Goal: Task Accomplishment & Management: Manage account settings

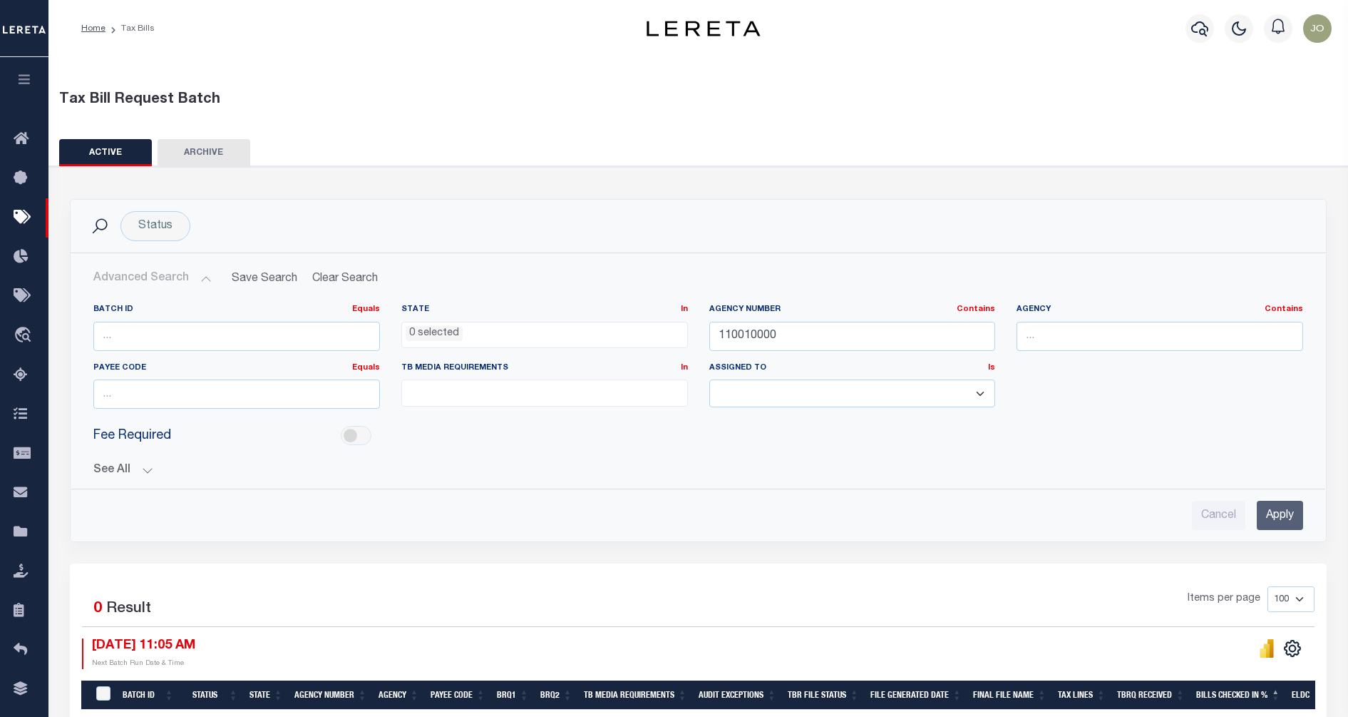
select select
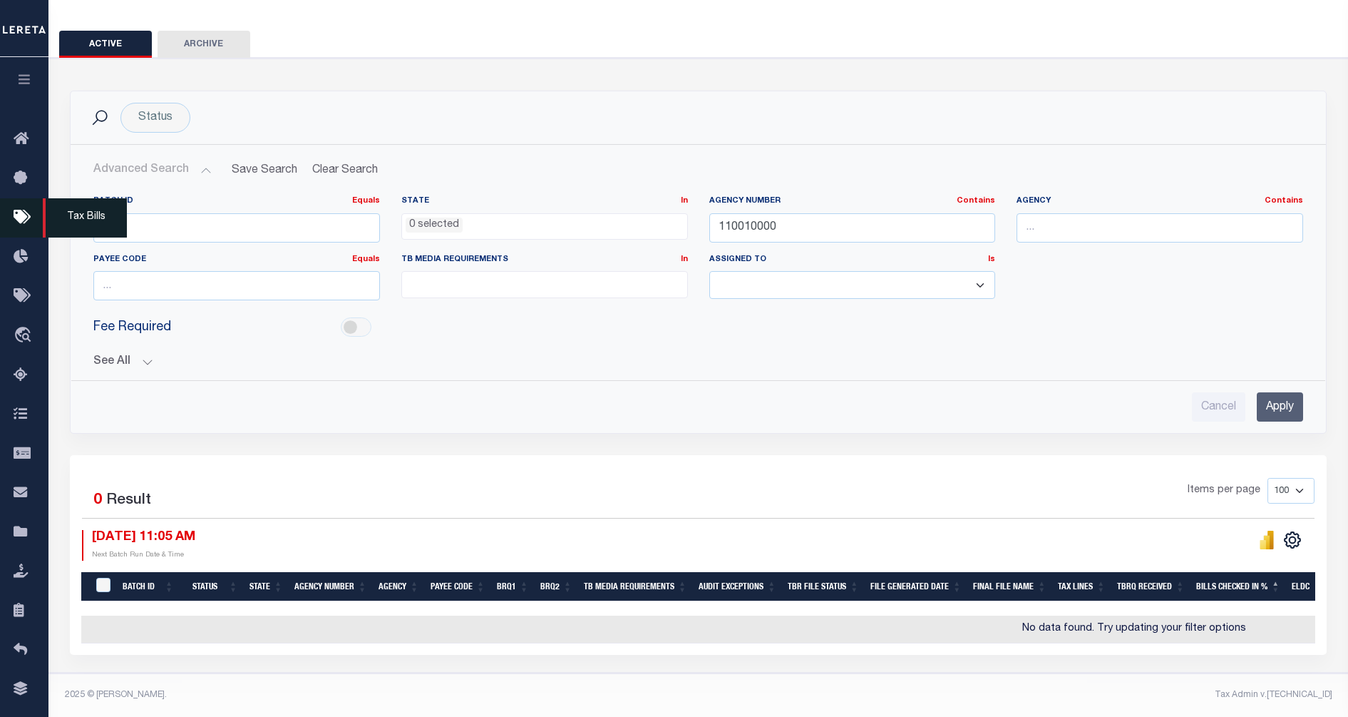
scroll to position [118, 0]
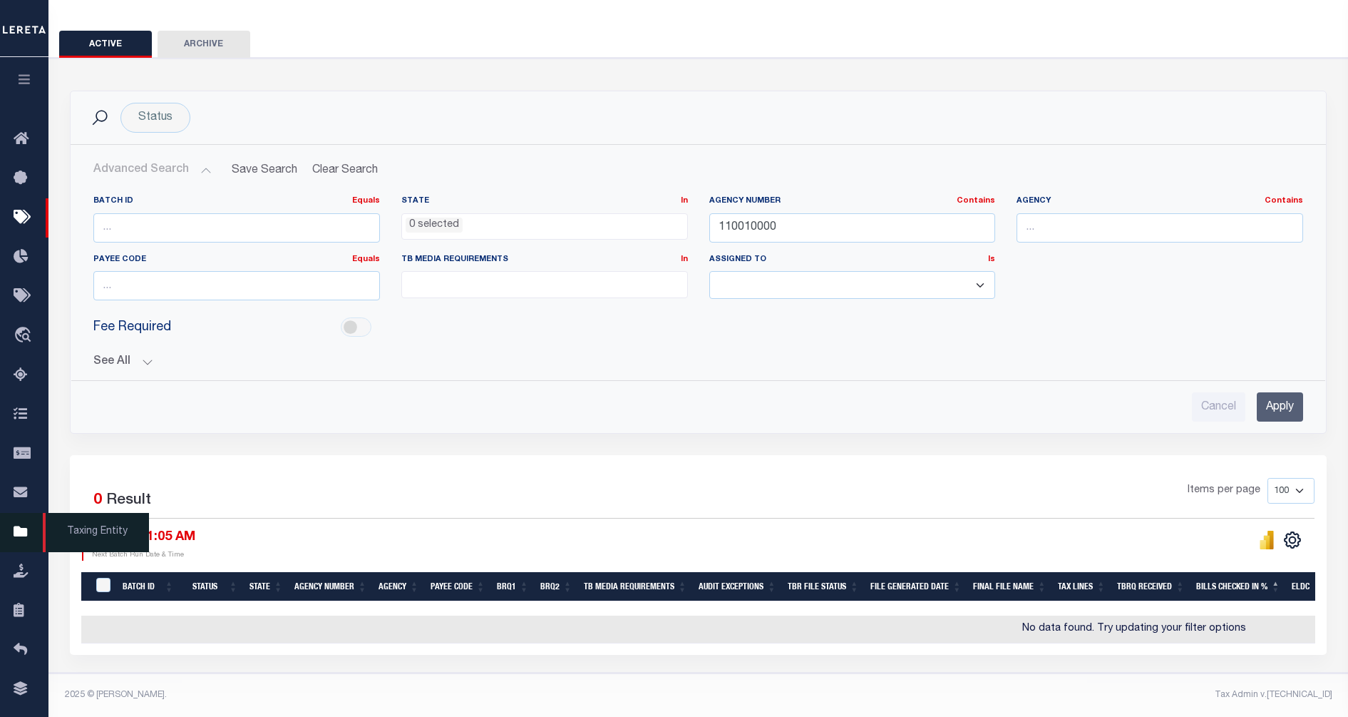
click at [24, 541] on icon at bounding box center [25, 532] width 23 height 18
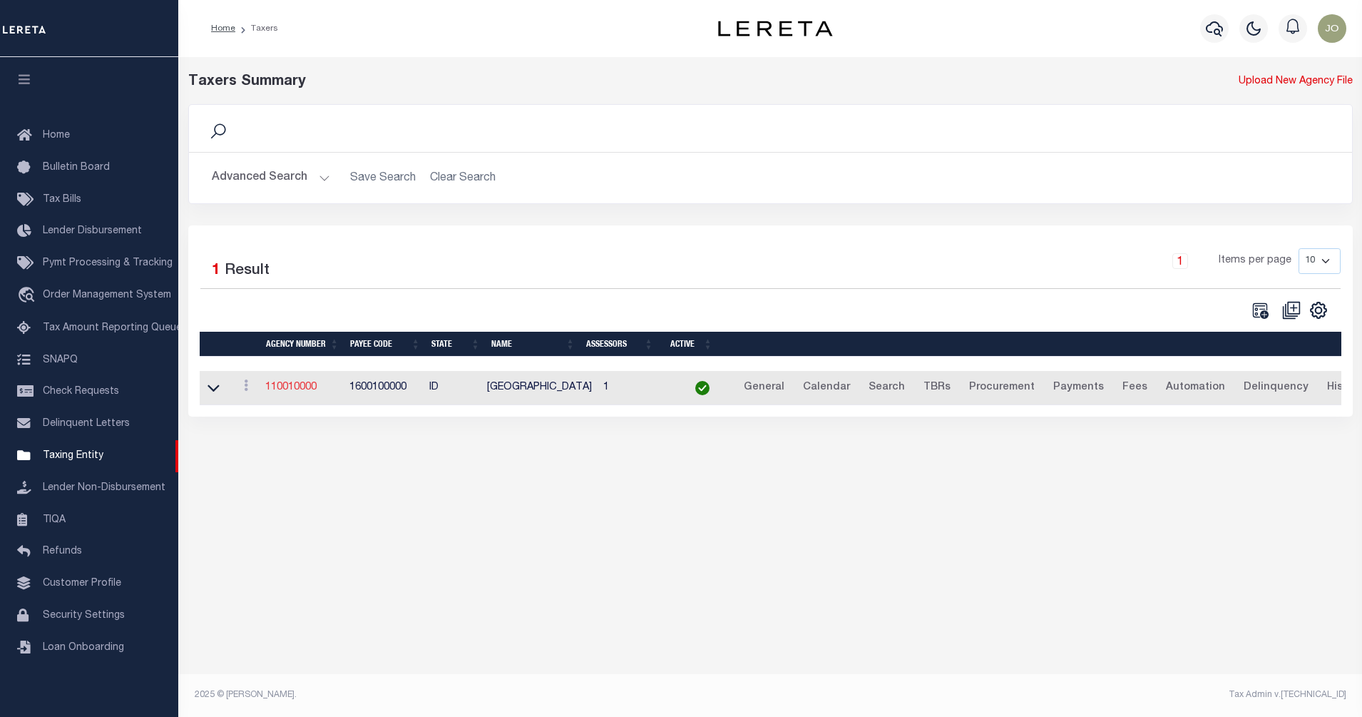
click at [296, 384] on link "110010000" at bounding box center [290, 387] width 51 height 10
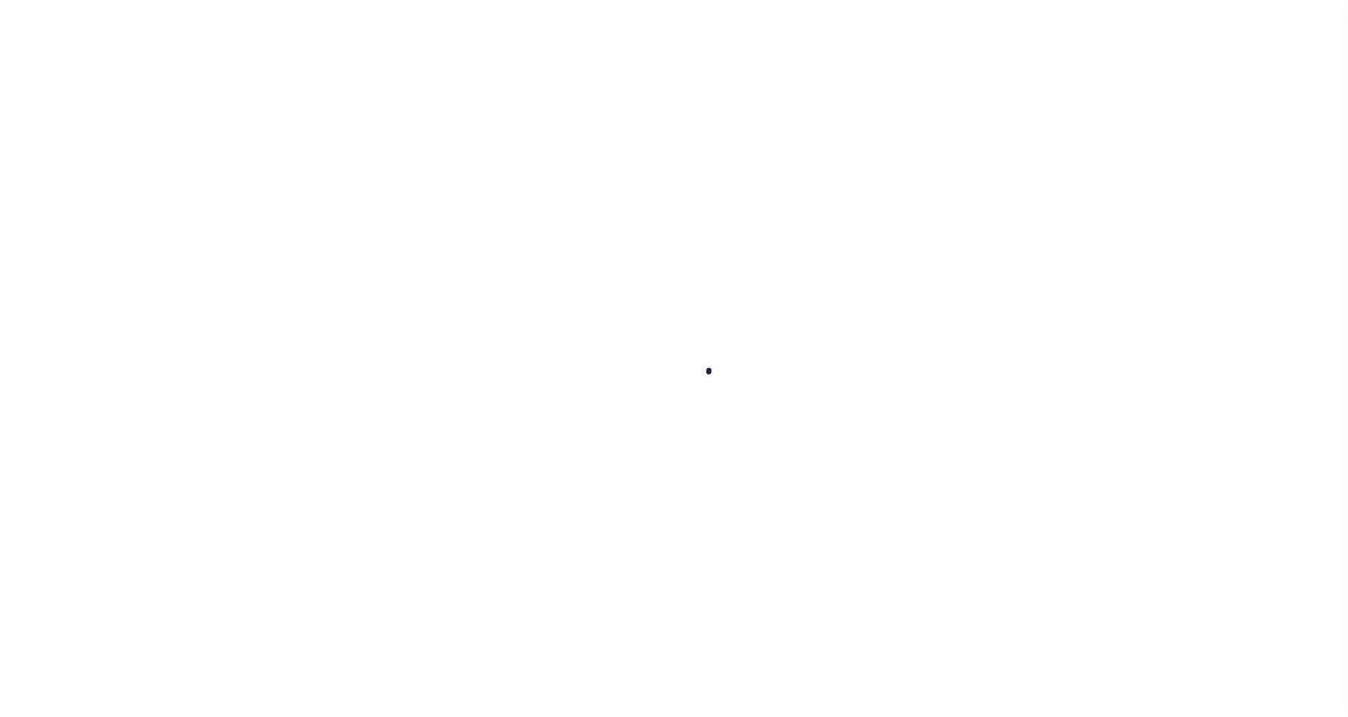
select select
checkbox input "false"
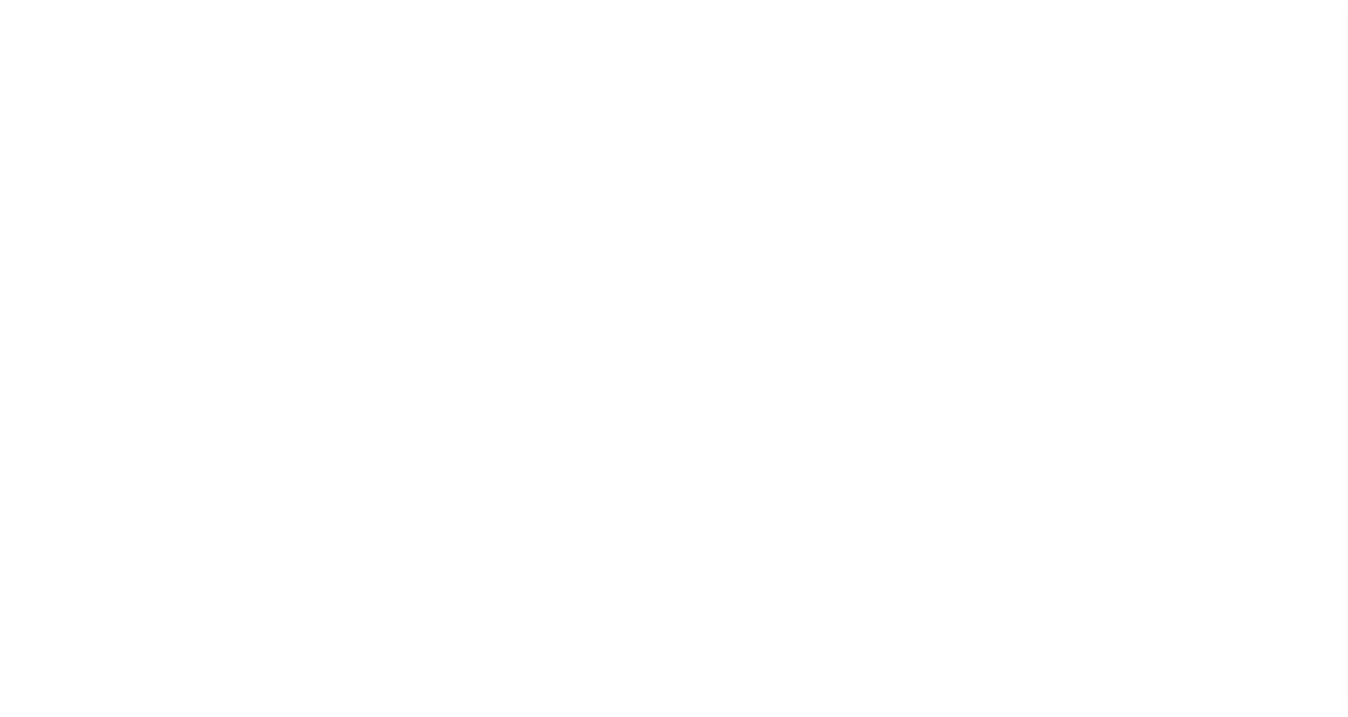
checkbox input "false"
type input "1600100000"
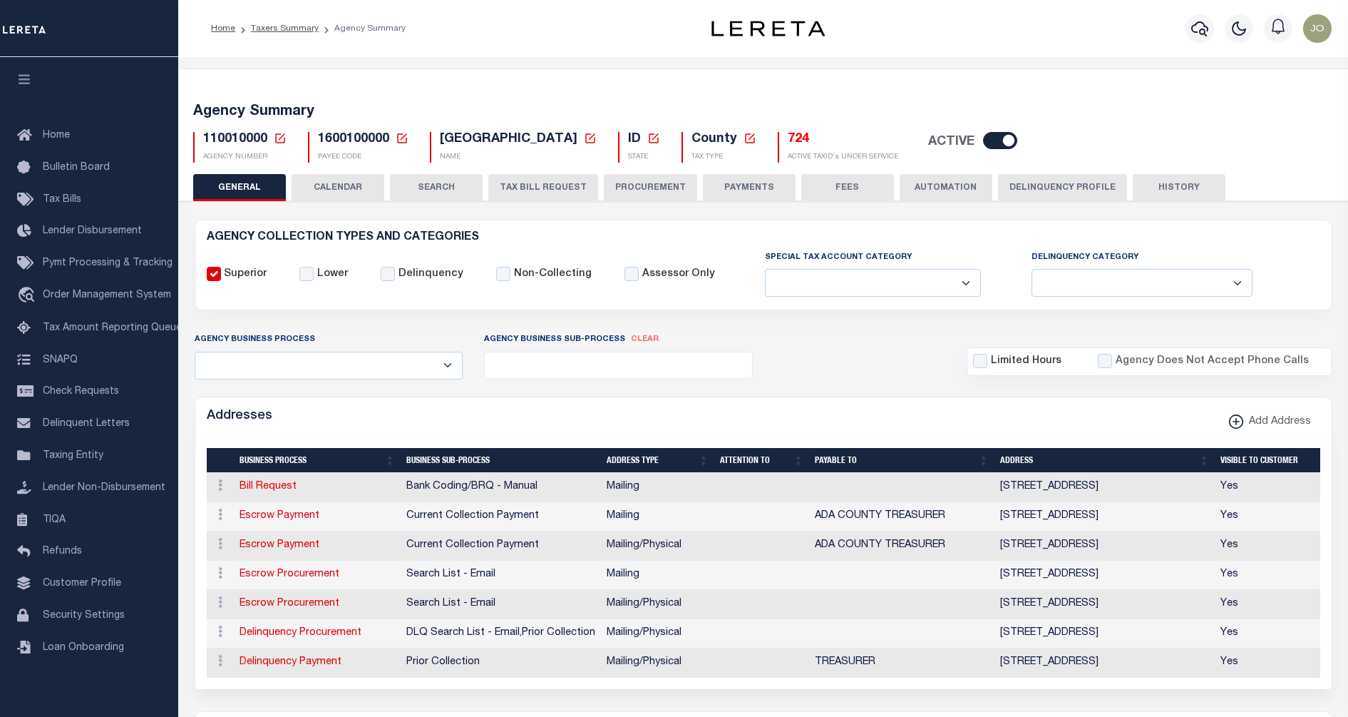
click at [351, 185] on button "CALENDAR" at bounding box center [338, 187] width 93 height 27
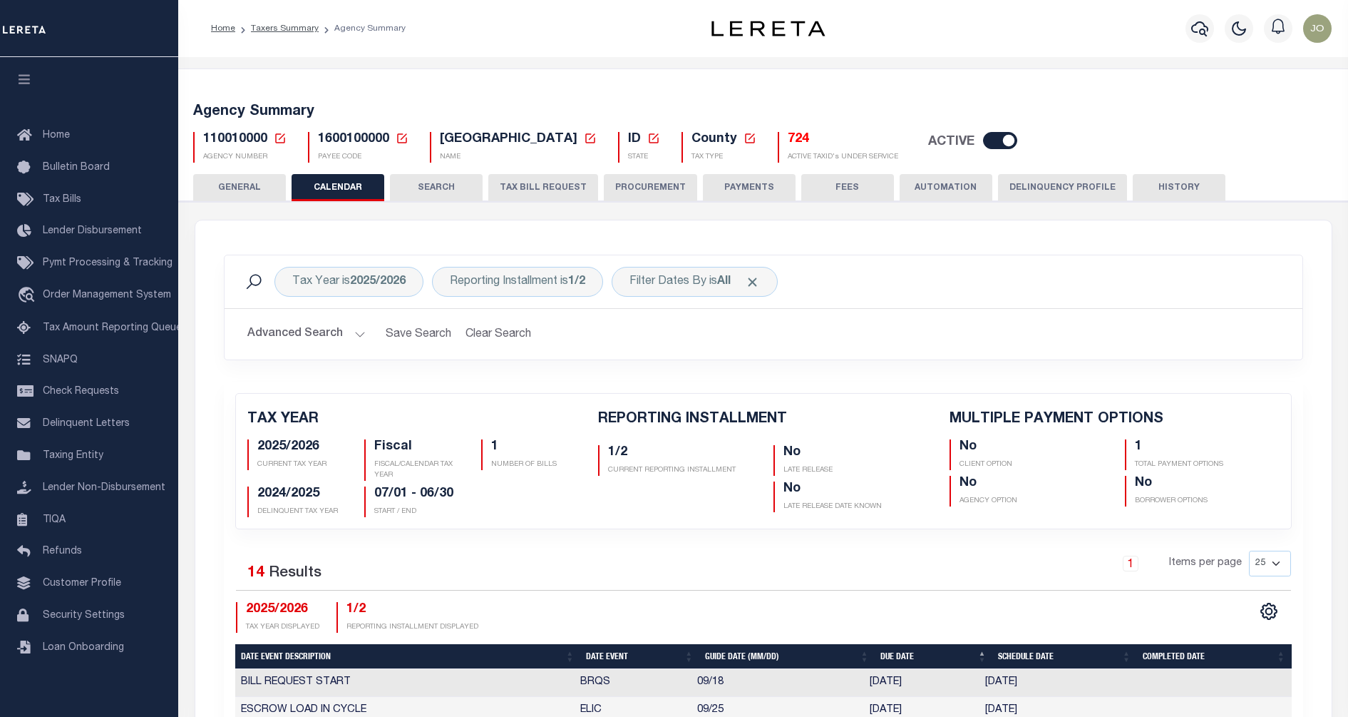
checkbox input "false"
type input "1"
click at [550, 186] on button "TAX BILL REQUEST" at bounding box center [543, 187] width 110 height 27
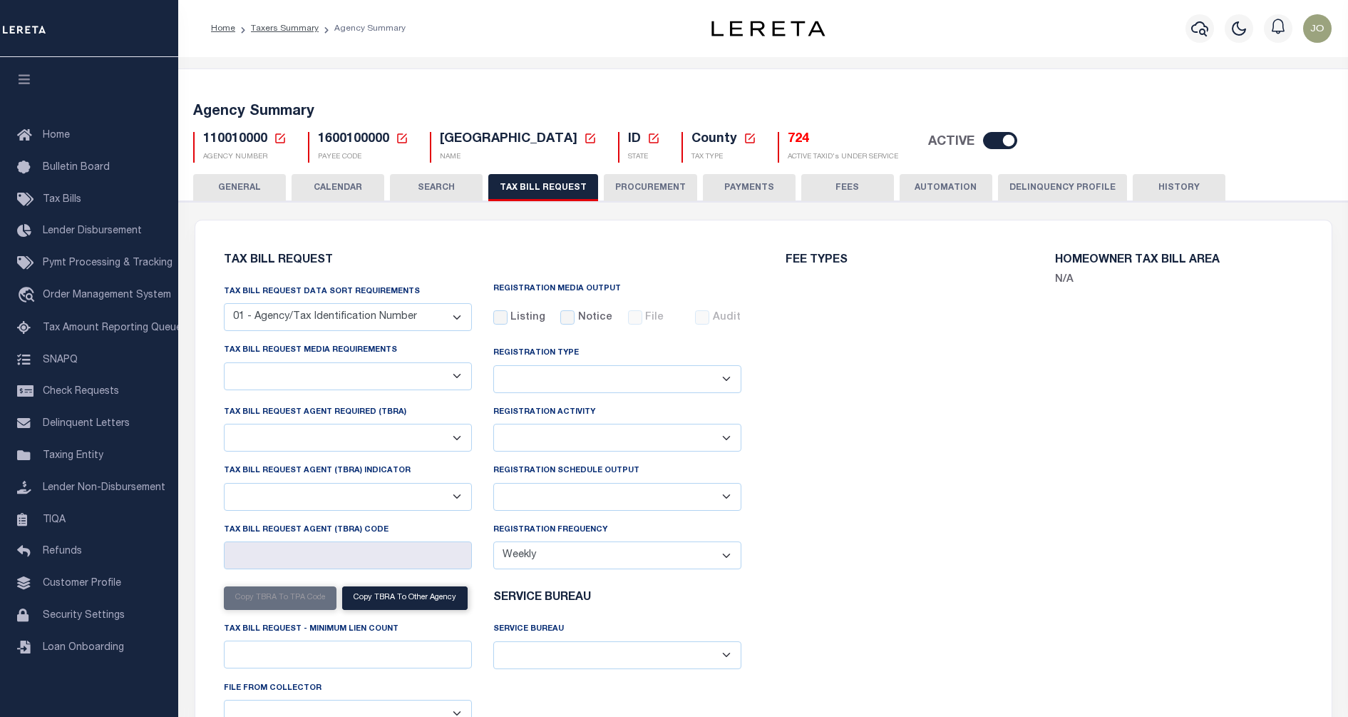
select select "27"
select select "22"
select select "false"
type input "ACC"
select select
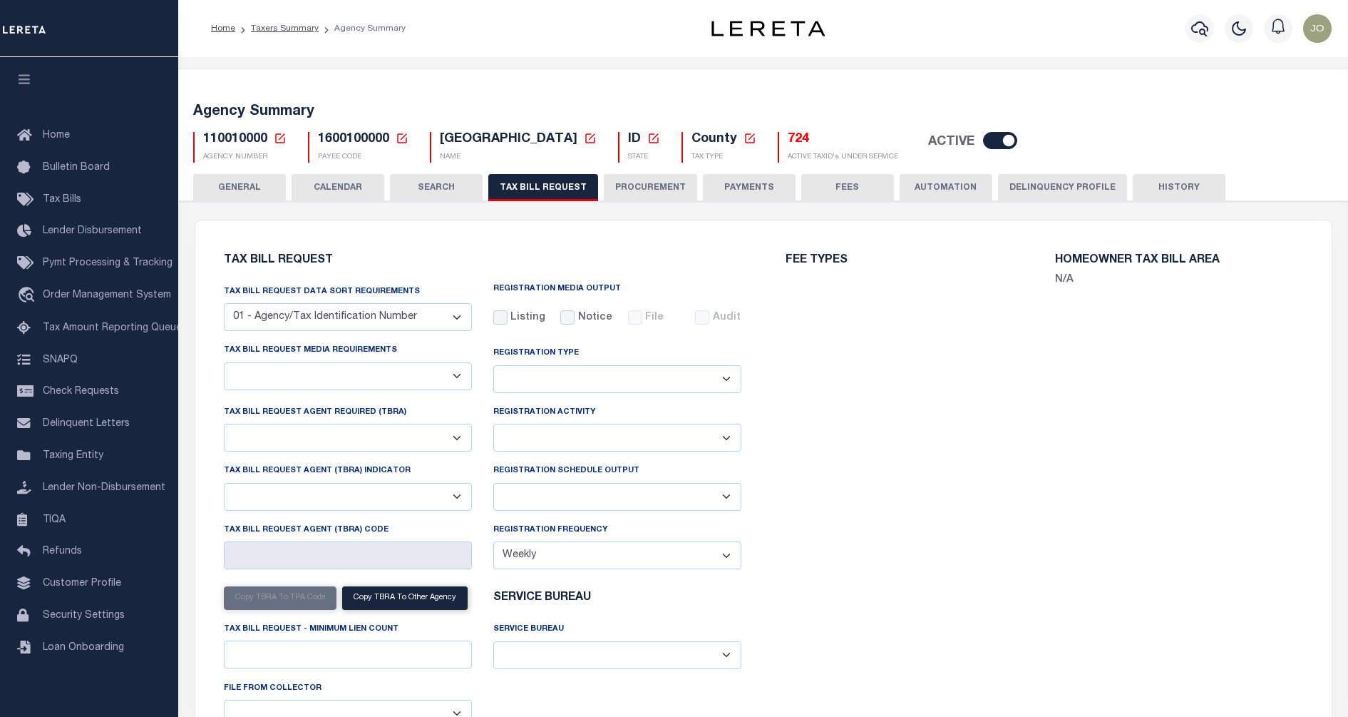
select select "7803021001"
select select "3"
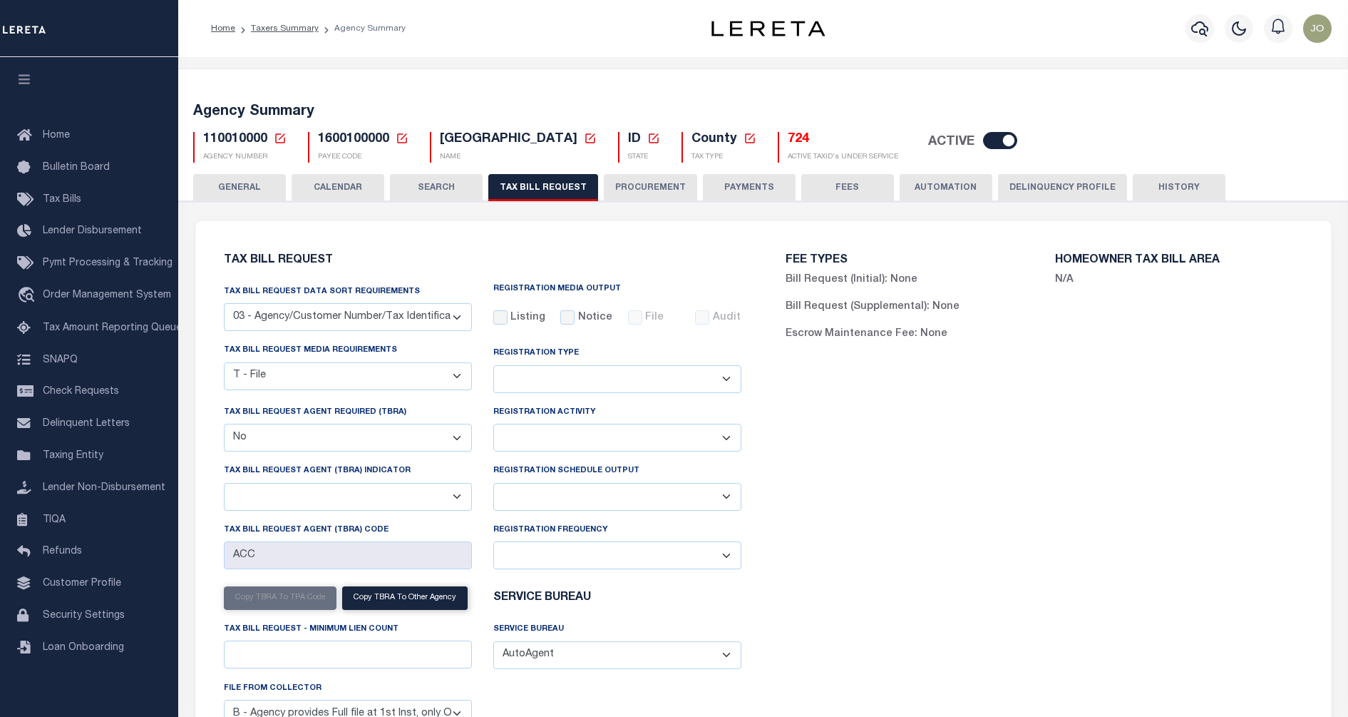
click at [780, 418] on div "FEE TYPES Bill Request (Initial): None Bill Request (Supplemental): None Escrow…" at bounding box center [1045, 504] width 562 height 535
click at [939, 398] on div "FEE TYPES Bill Request (Initial): None Bill Request (Supplemental): None Escrow…" at bounding box center [1045, 504] width 562 height 535
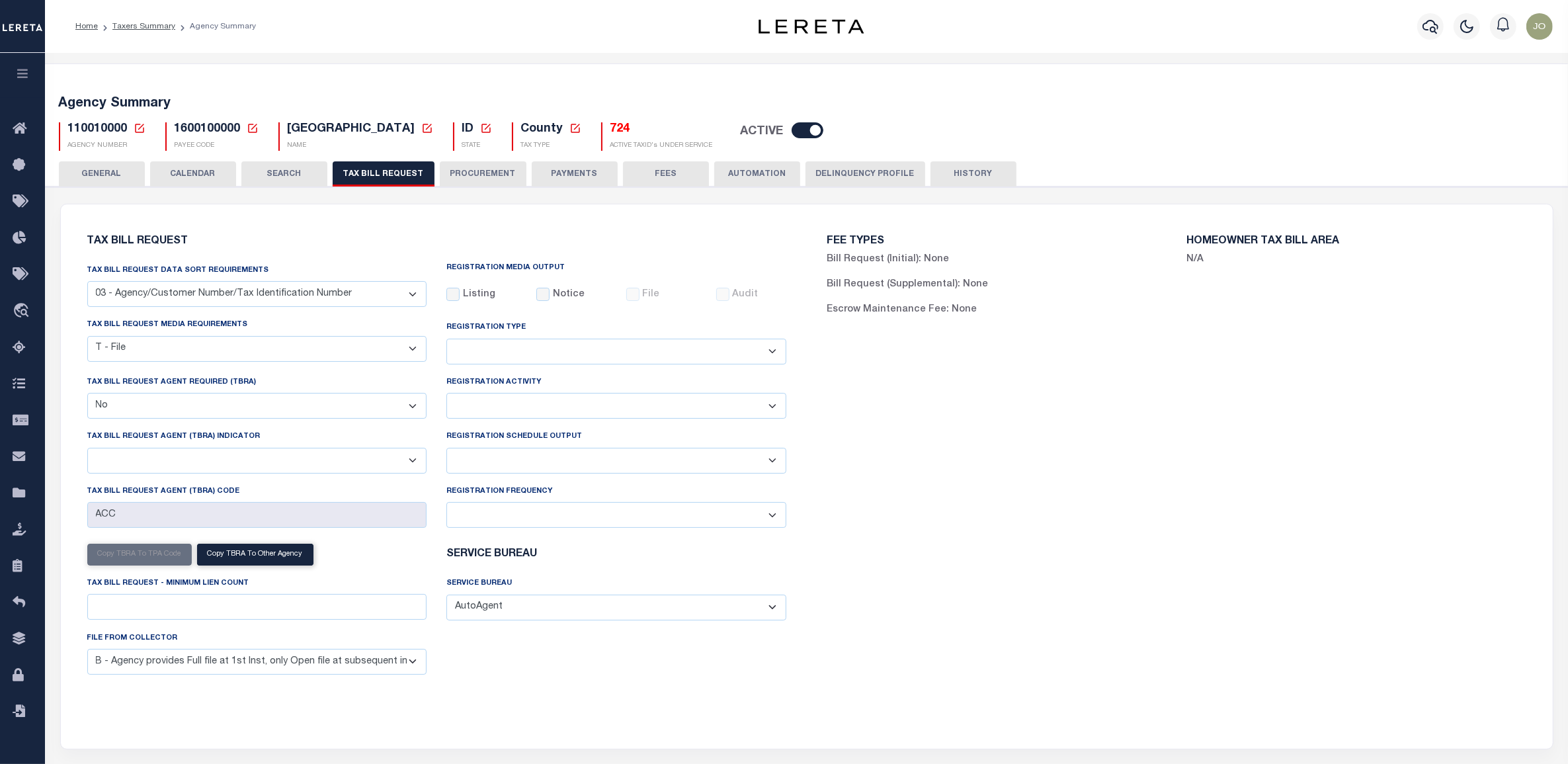
click at [883, 421] on div "FEE TYPES Bill Request (Initial): None Bill Request (Supplemental): None Escrow…" at bounding box center [1177, 468] width 740 height 497
drag, startPoint x: 174, startPoint y: 271, endPoint x: 268, endPoint y: 268, distance: 94.0
click at [268, 268] on div "Tax Bill Request Data Sort Requirements 01 - Agency/Tax Identification Number 0…" at bounding box center [257, 285] width 340 height 44
click at [108, 296] on select "01 - Agency/Tax Identification Number 02 - Agency/Lien Description/Tax Identifi…" at bounding box center [257, 294] width 340 height 26
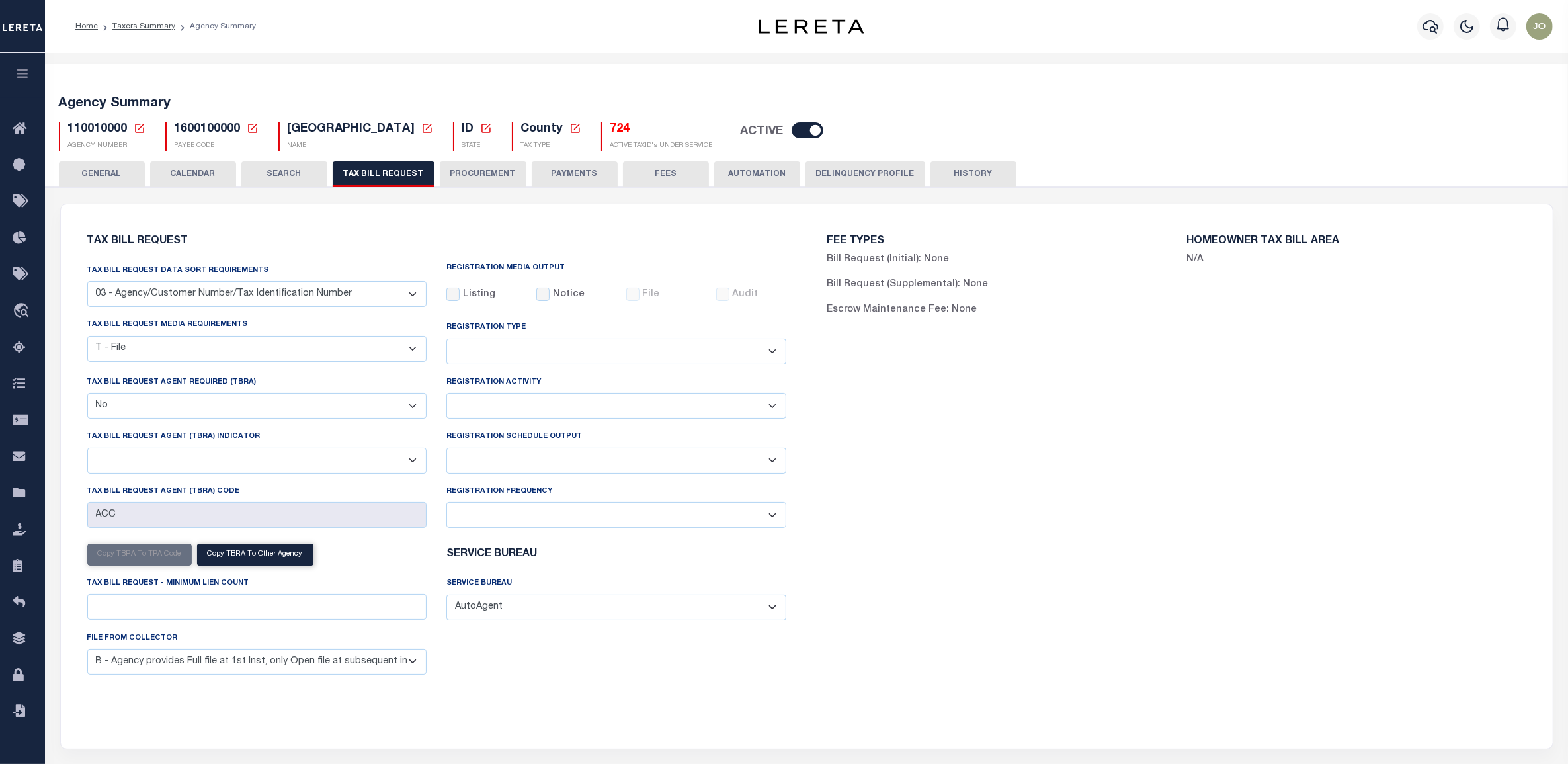
click at [108, 296] on select "01 - Agency/Tax Identification Number 02 - Agency/Lien Description/Tax Identifi…" at bounding box center [257, 294] width 340 height 26
click at [342, 289] on select "01 - Agency/Tax Identification Number 02 - Agency/Lien Description/Tax Identifi…" at bounding box center [257, 294] width 340 height 26
click at [339, 291] on select "01 - Agency/Tax Identification Number 02 - Agency/Lien Description/Tax Identifi…" at bounding box center [257, 294] width 340 height 26
click at [276, 296] on select "01 - Agency/Tax Identification Number 02 - Agency/Lien Description/Tax Identifi…" at bounding box center [257, 294] width 340 height 26
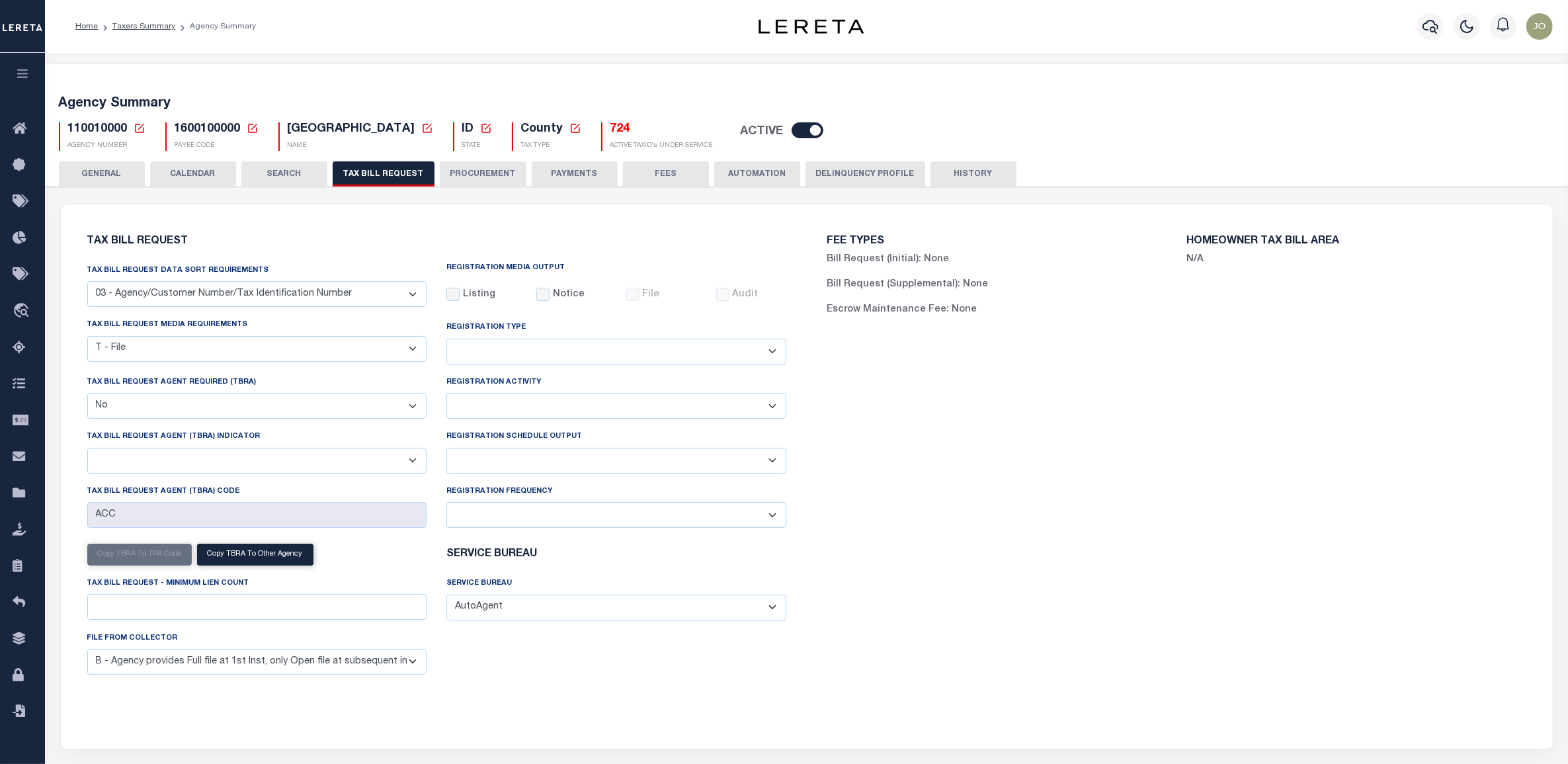
click at [103, 289] on select "01 - Agency/Tax Identification Number 02 - Agency/Lien Description/Tax Identifi…" at bounding box center [257, 294] width 340 height 26
click at [87, 282] on select "01 - Agency/Tax Identification Number 02 - Agency/Lien Description/Tax Identifi…" at bounding box center [257, 294] width 340 height 26
click at [364, 245] on h6 "Tax Bill Request" at bounding box center [437, 242] width 700 height 11
click at [385, 250] on div "Tax Bill Request Tax Bill Request Data Sort Requirements 01 - Agency/Tax Identi…" at bounding box center [437, 468] width 720 height 497
click at [849, 366] on div "FEE TYPES Bill Request (Initial): None Bill Request (Supplemental): None Escrow…" at bounding box center [1177, 468] width 740 height 497
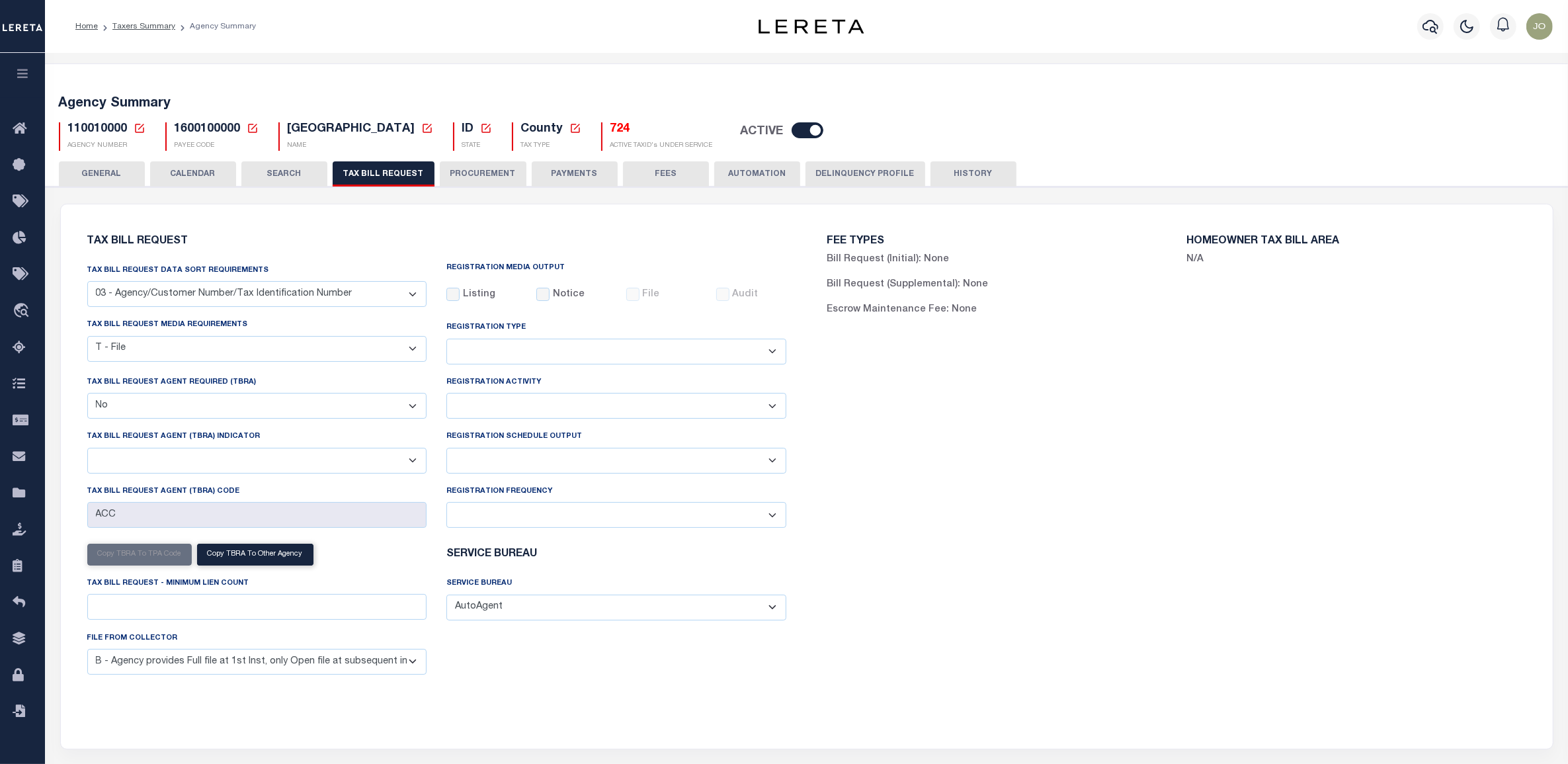
click at [471, 176] on button "PROCUREMENT" at bounding box center [482, 174] width 86 height 25
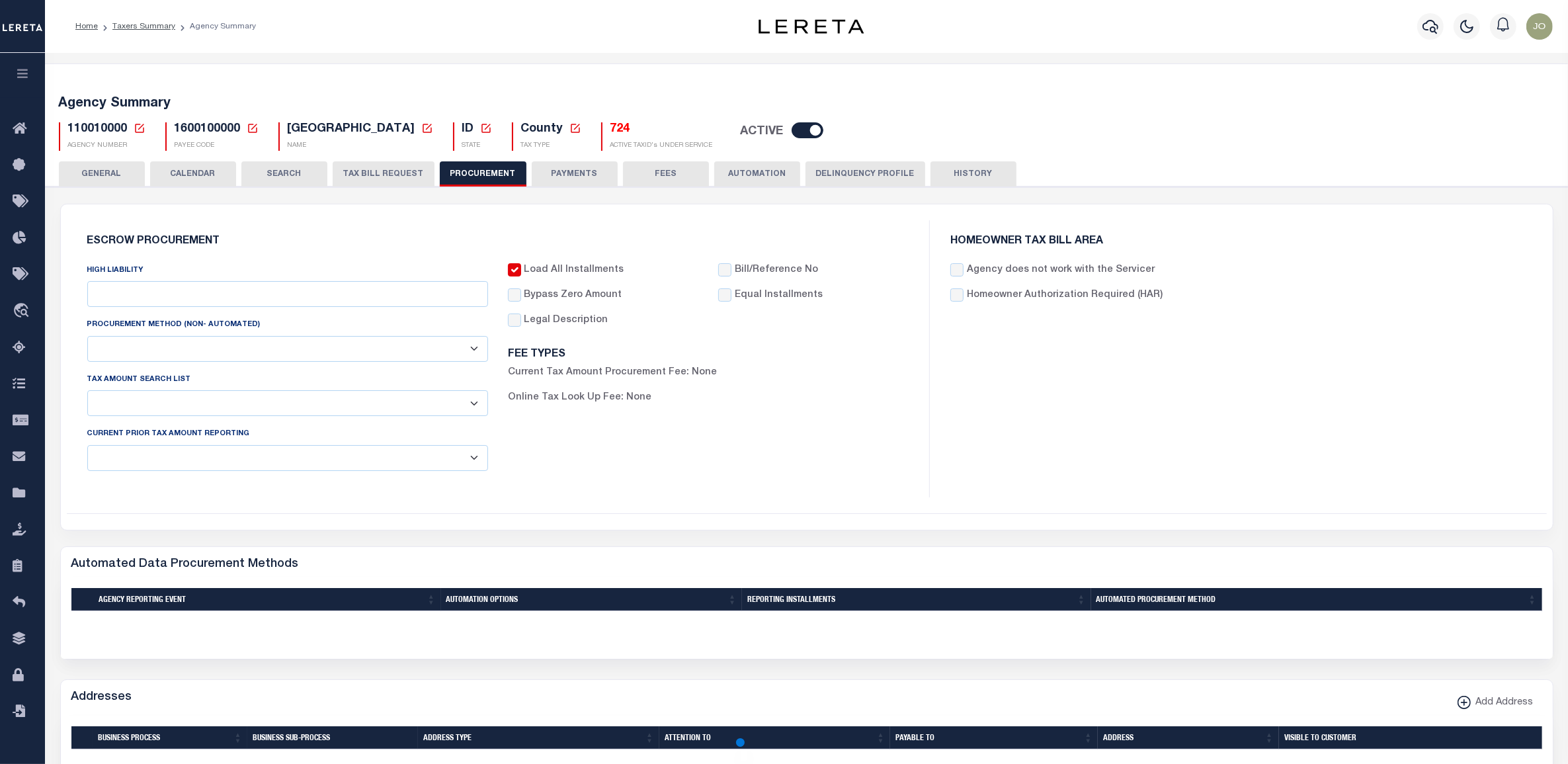
type input "$10,000"
select select "1"
select select "4"
checkbox input "true"
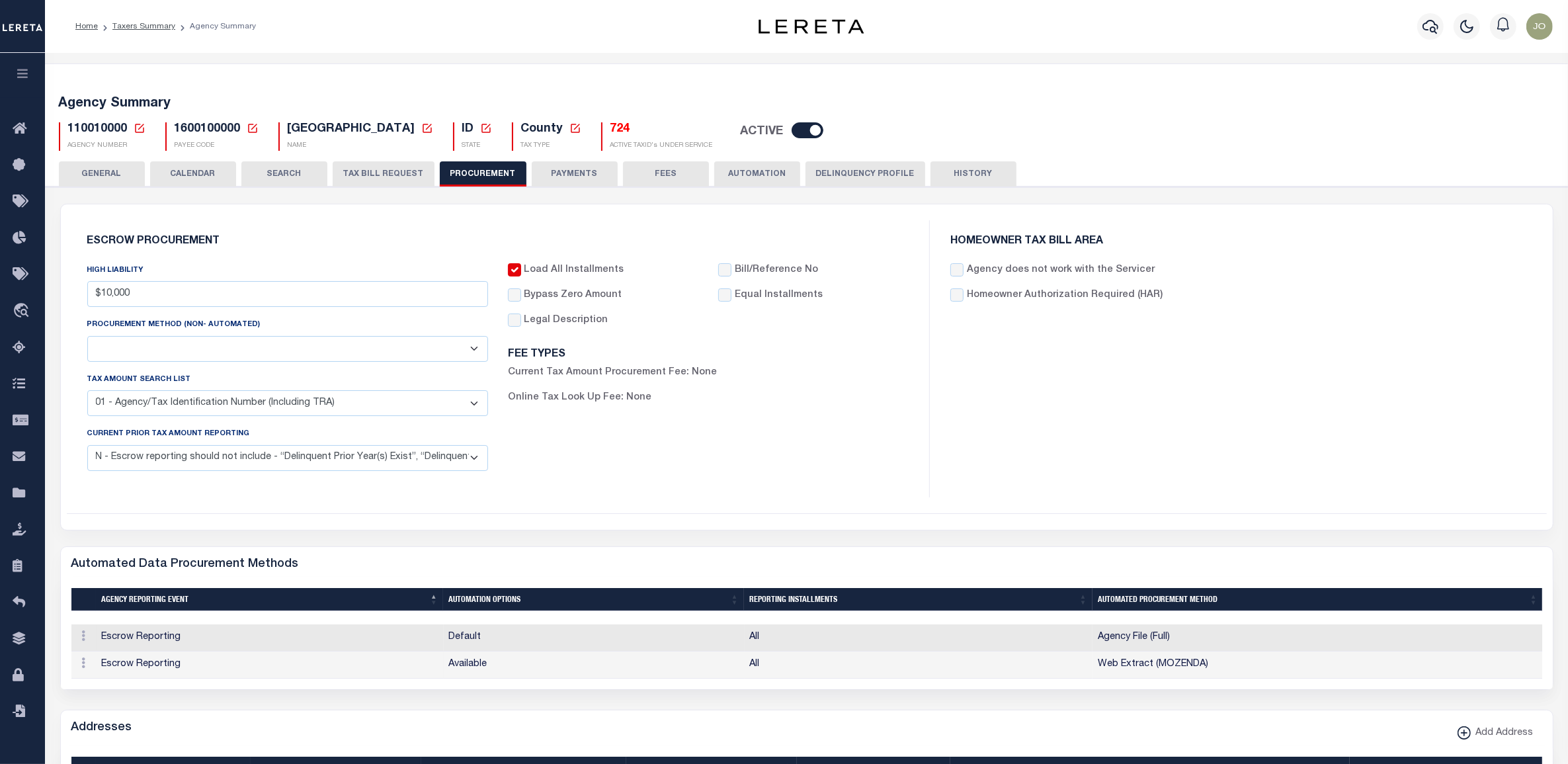
click at [391, 174] on button "TAX BILL REQUEST" at bounding box center [384, 174] width 102 height 25
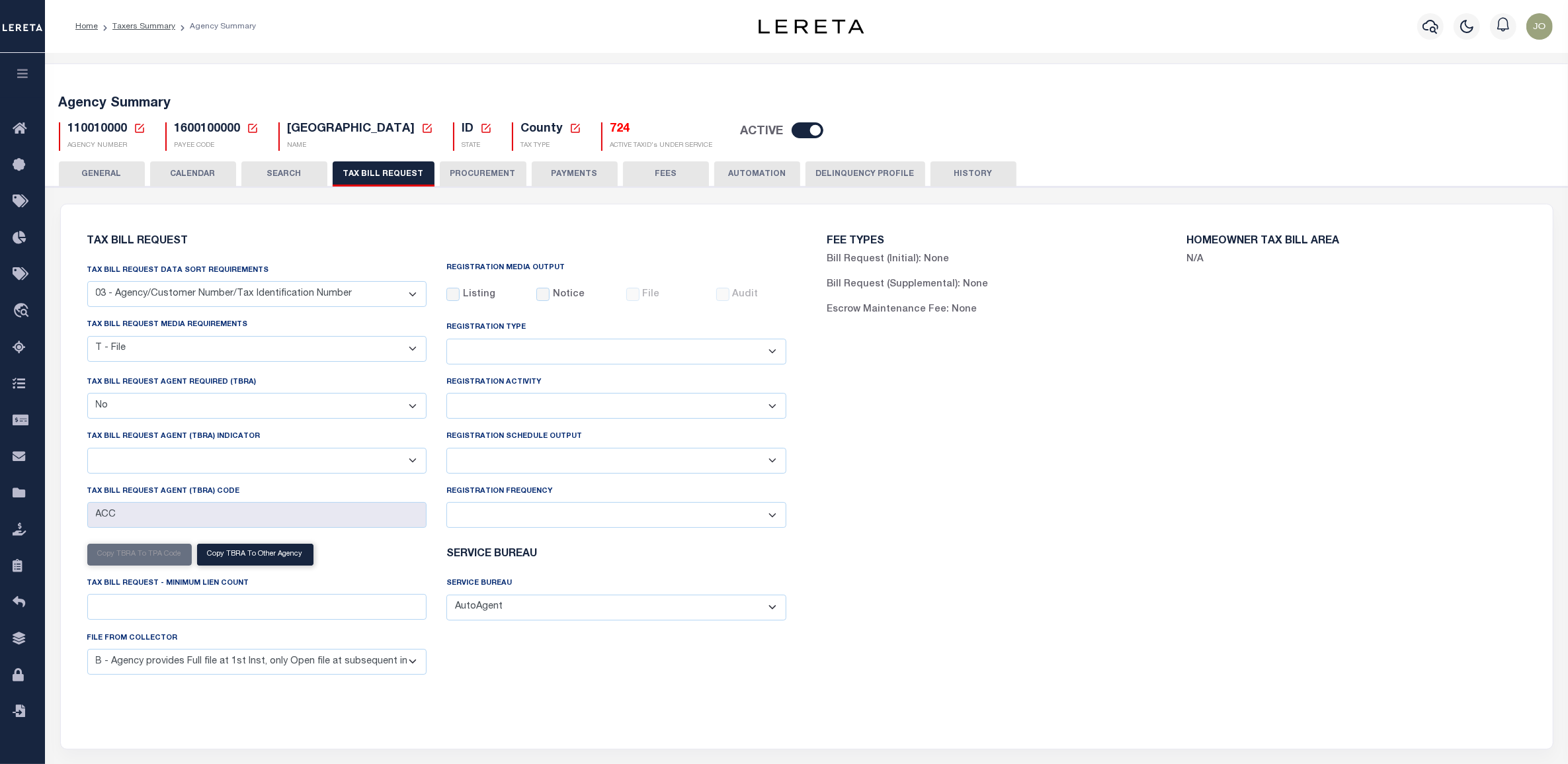
click at [476, 169] on button "PROCUREMENT" at bounding box center [482, 174] width 86 height 25
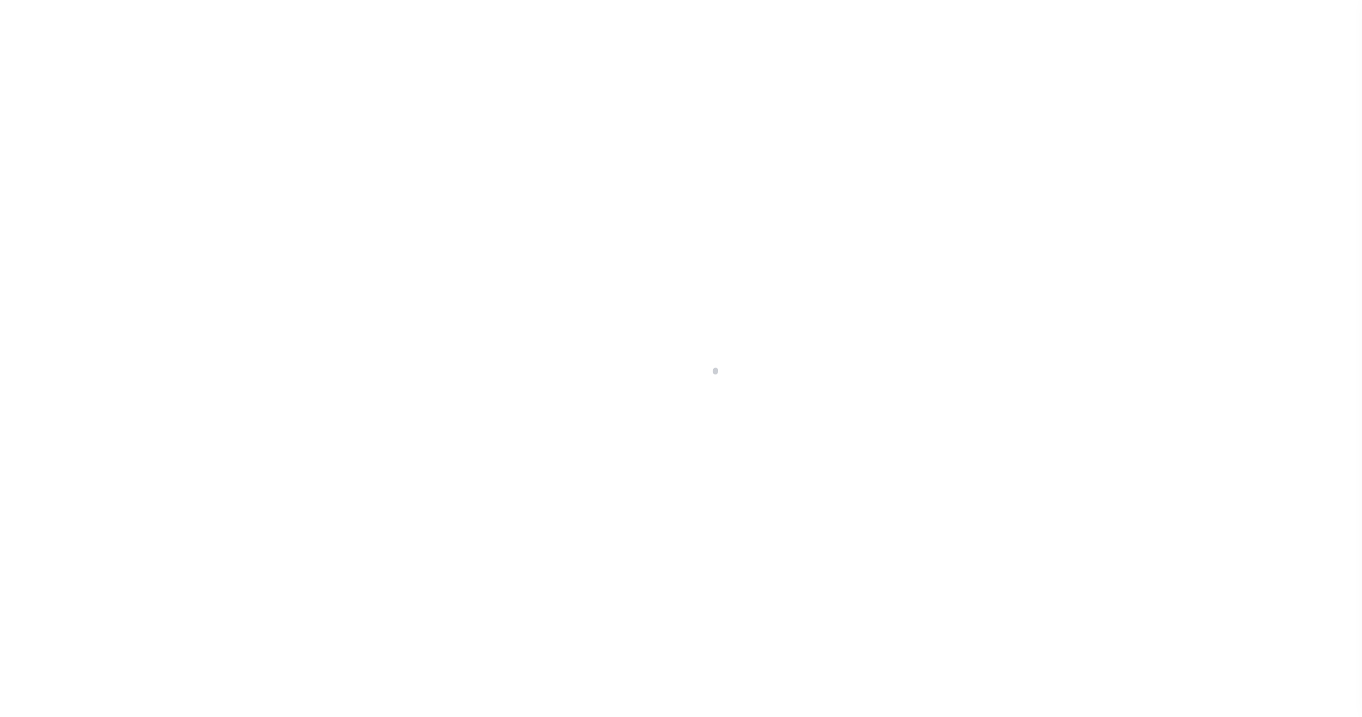
select select
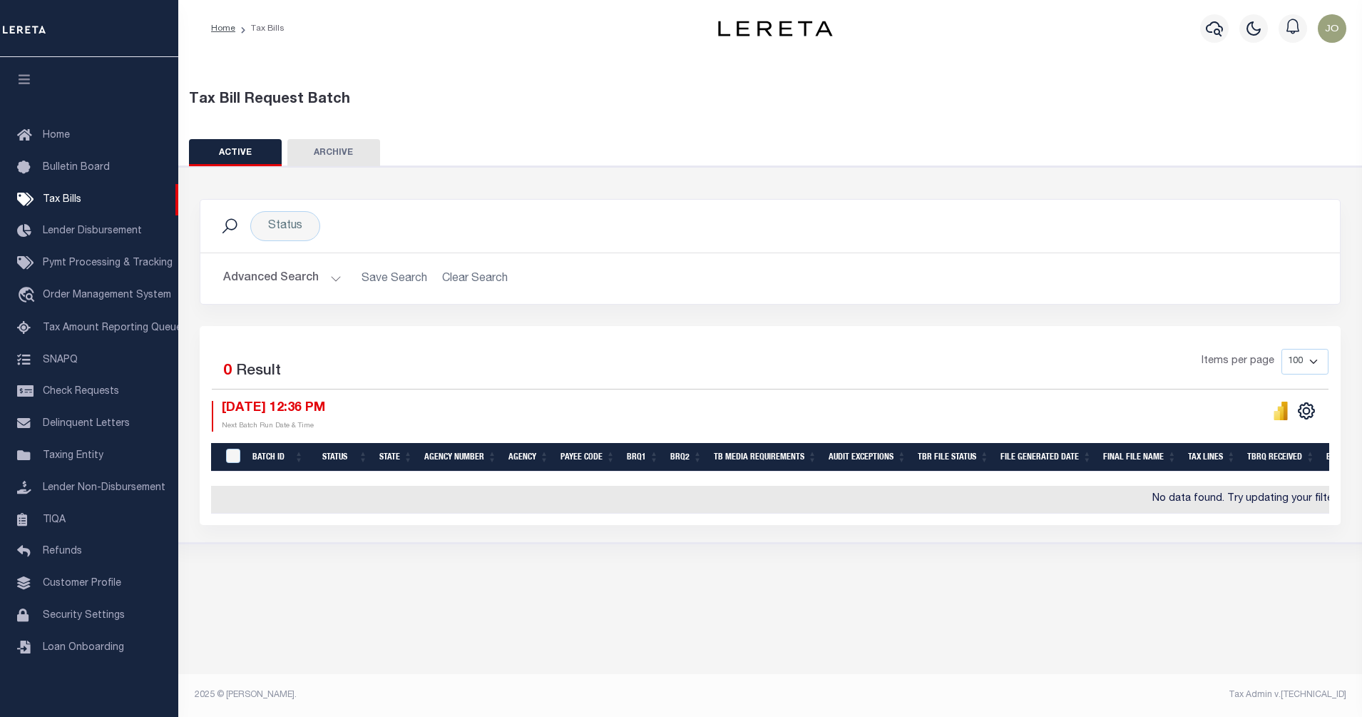
click at [324, 281] on button "Advanced Search" at bounding box center [282, 279] width 118 height 28
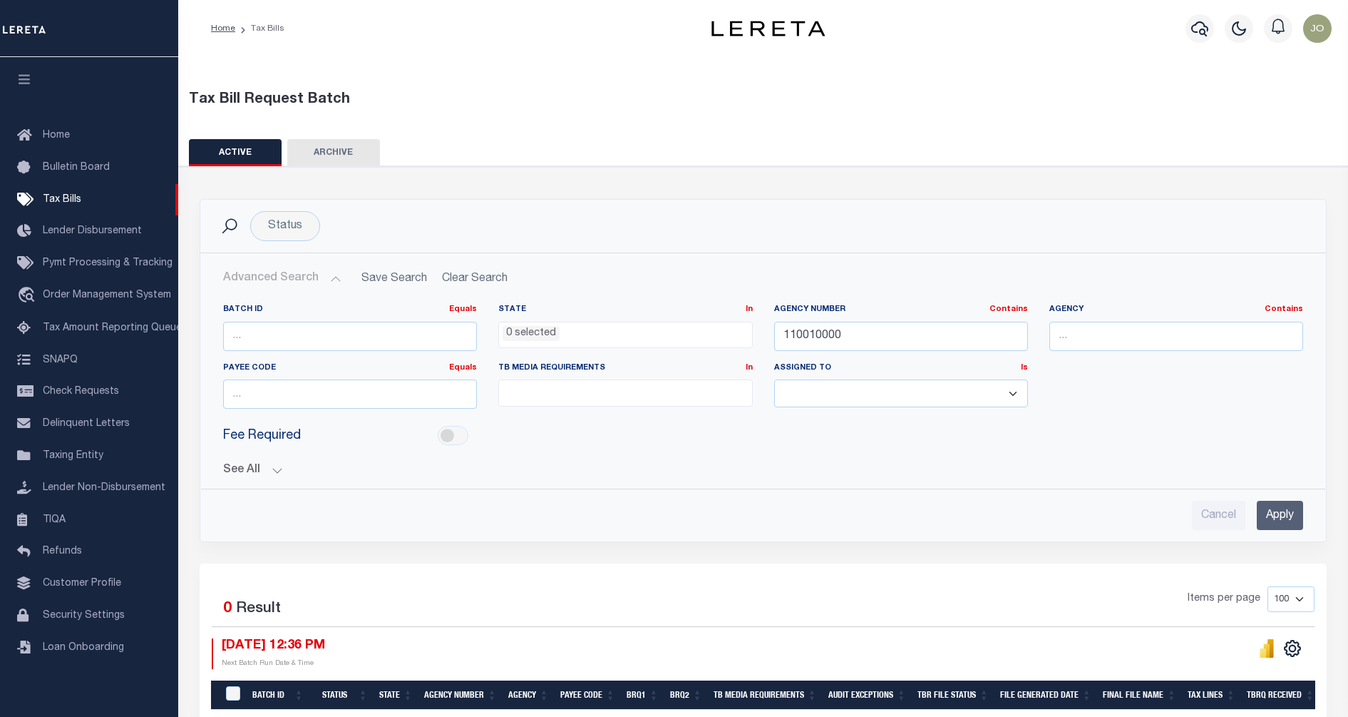
click at [480, 283] on h2 "Advanced Search Save Search Clear Search TaxBillBatches_dynamictable_____Defaul…" at bounding box center [763, 279] width 1103 height 28
click at [525, 327] on li "0 selected" at bounding box center [531, 334] width 57 height 16
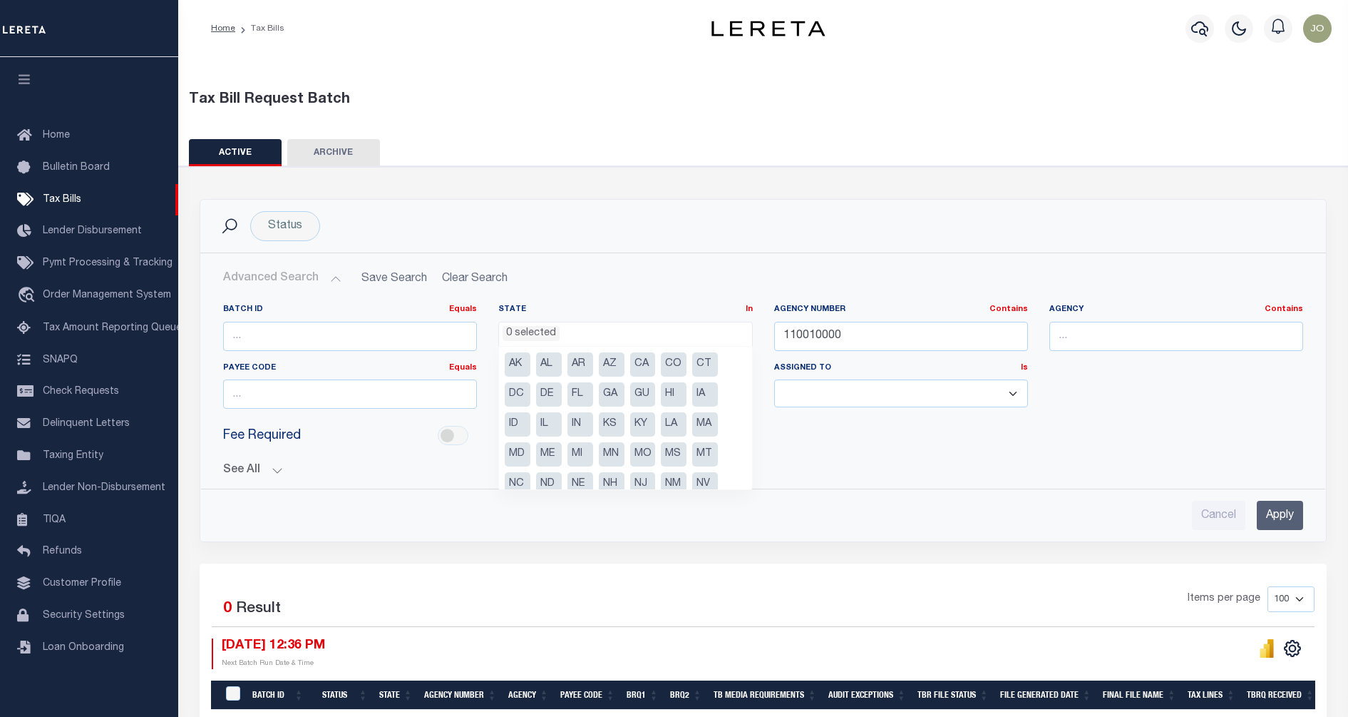
click at [525, 327] on li "0 selected" at bounding box center [531, 334] width 57 height 16
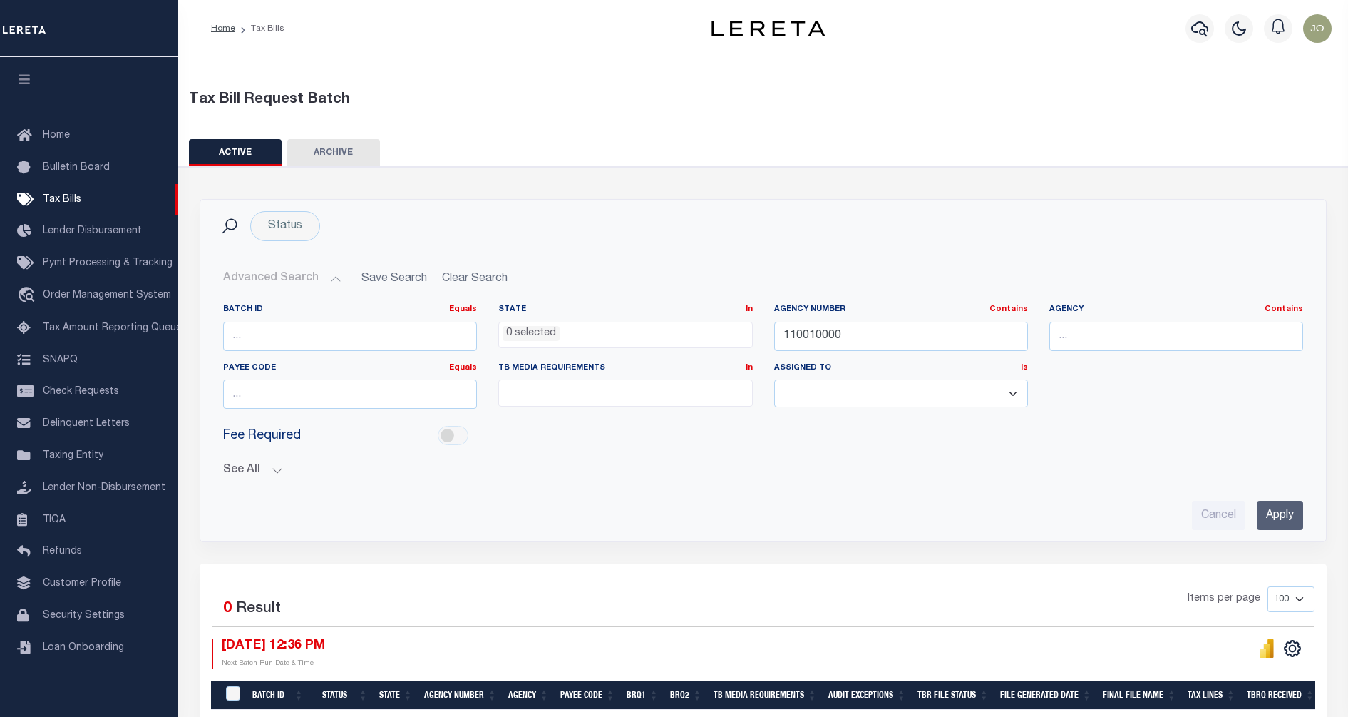
click at [272, 469] on button "See All" at bounding box center [763, 470] width 1080 height 14
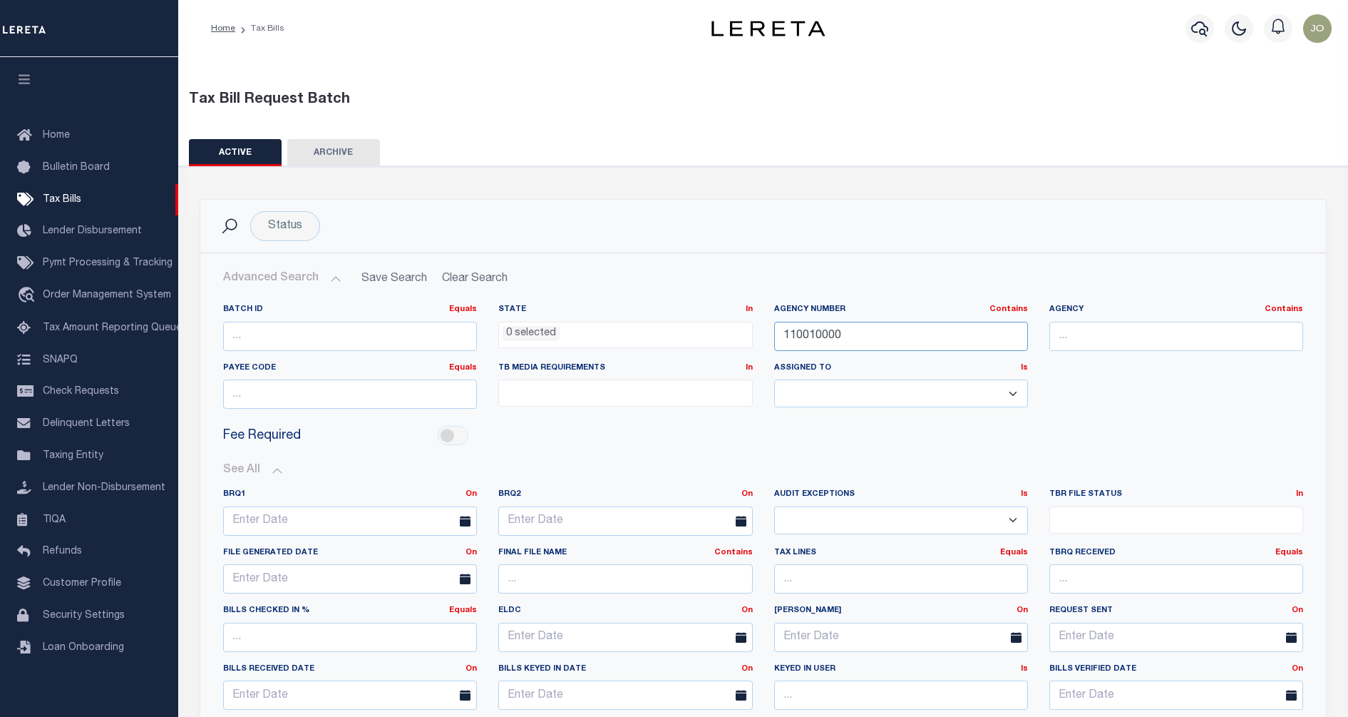
click at [782, 338] on input "110010000" at bounding box center [901, 336] width 254 height 29
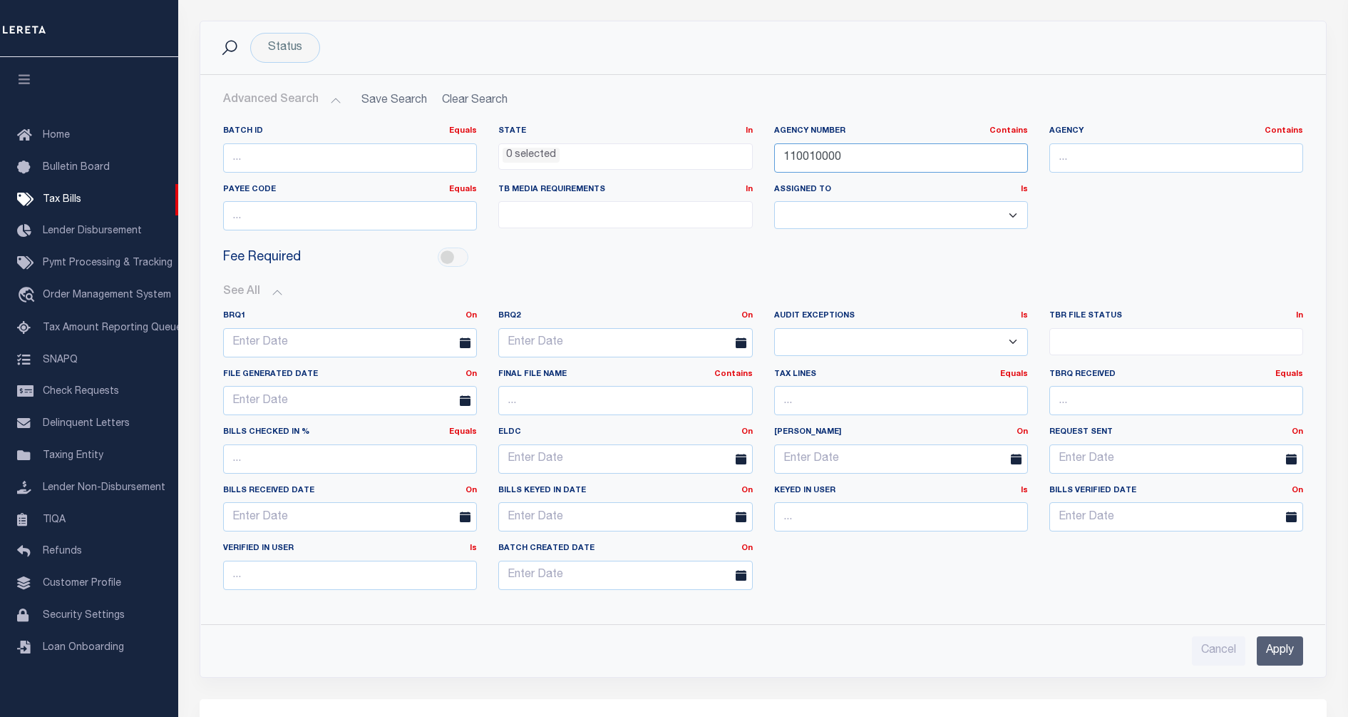
scroll to position [267, 0]
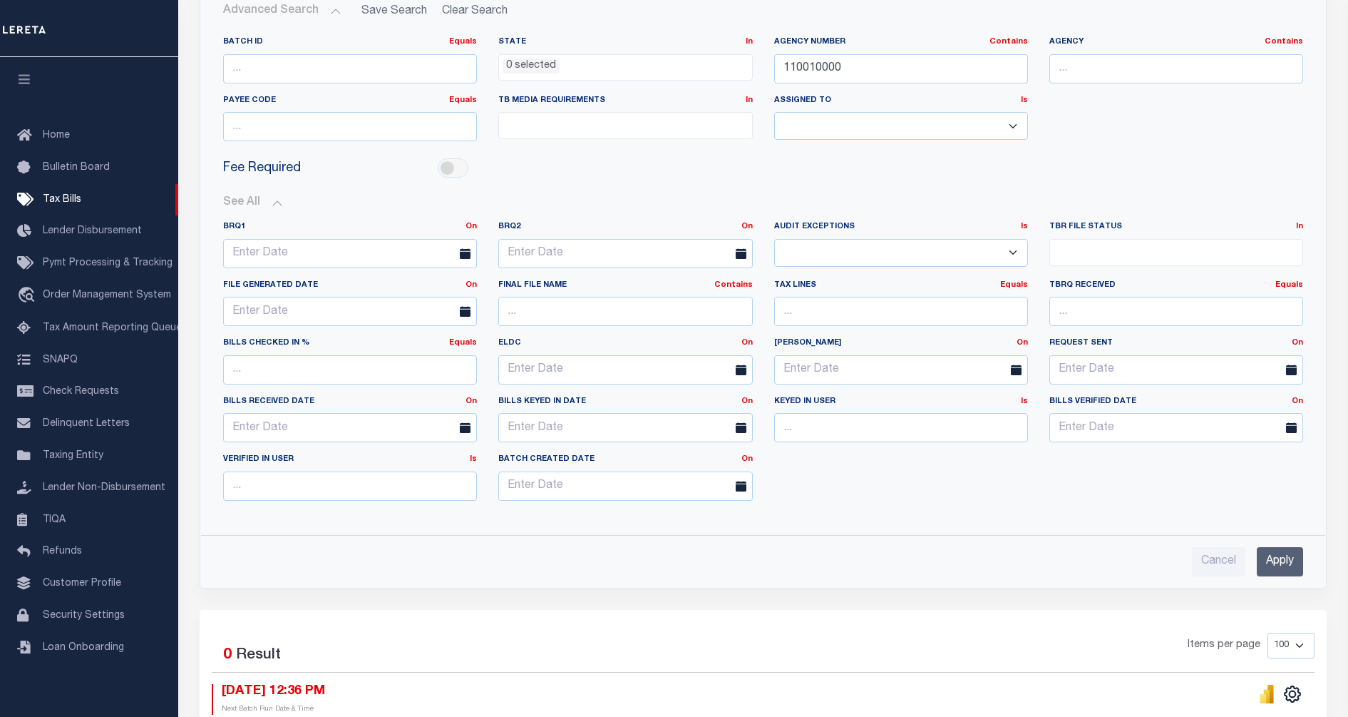
click at [1271, 565] on input "Apply" at bounding box center [1280, 561] width 46 height 29
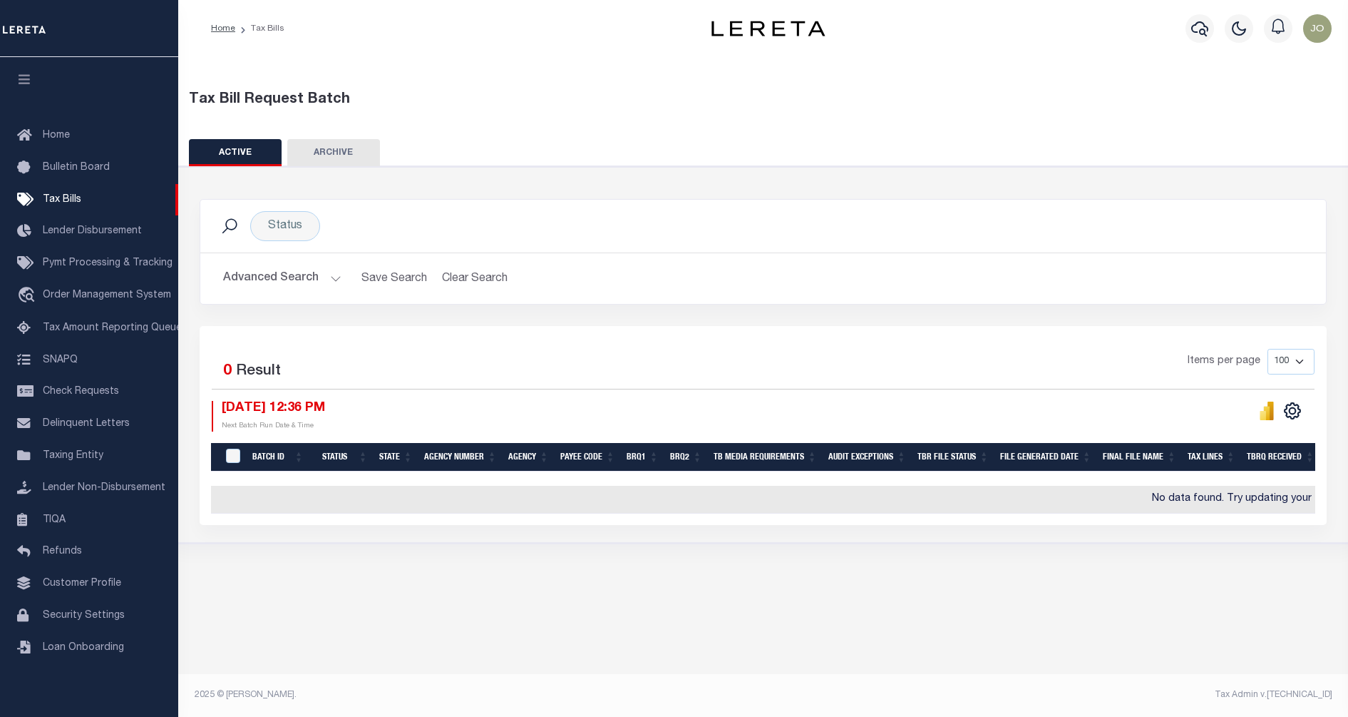
scroll to position [0, 0]
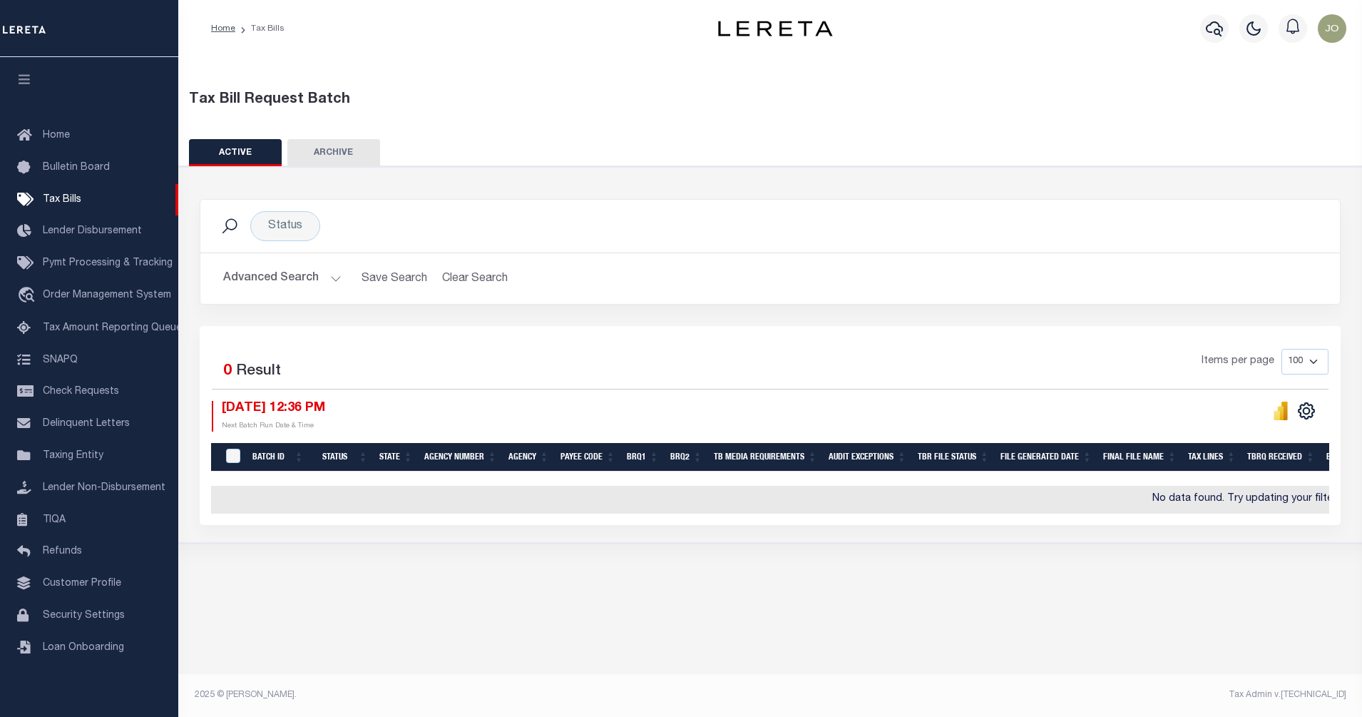
click at [307, 277] on button "Advanced Search" at bounding box center [282, 279] width 118 height 28
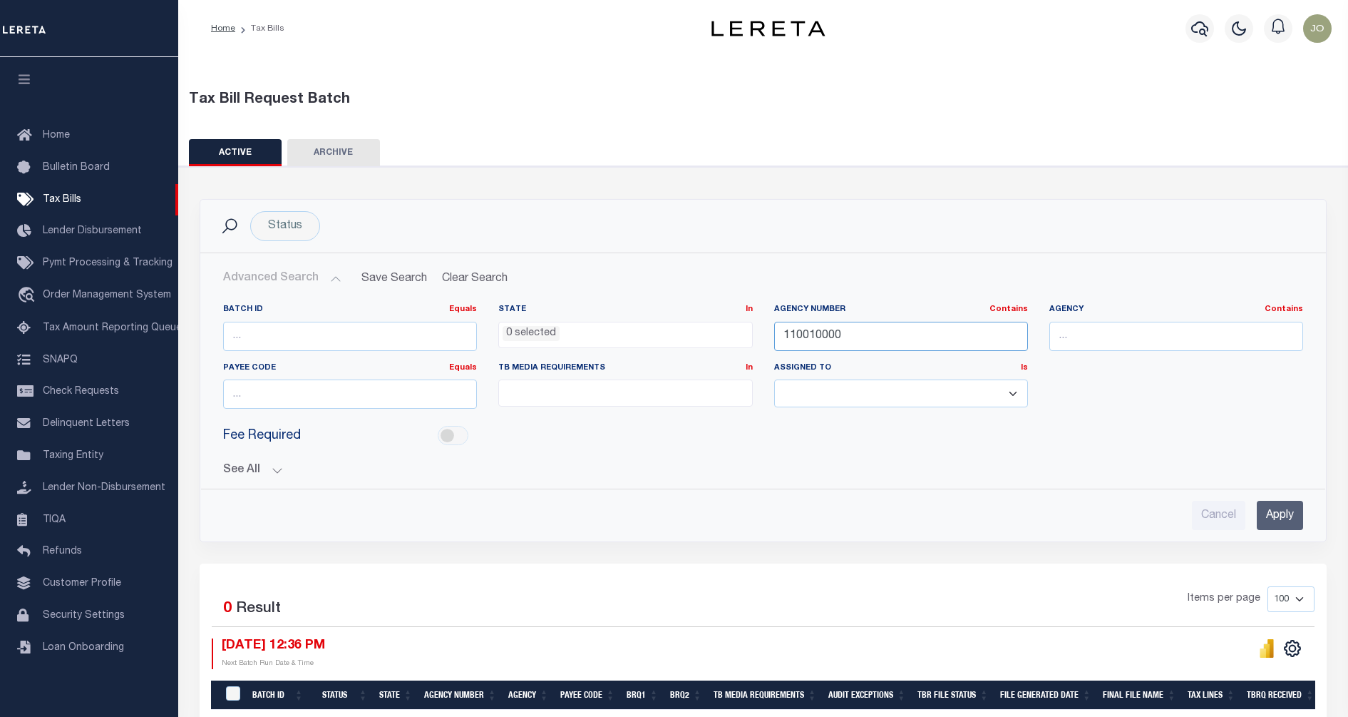
click at [833, 337] on input "110010000" at bounding box center [901, 336] width 254 height 29
click at [1281, 523] on input "Apply" at bounding box center [1280, 515] width 46 height 29
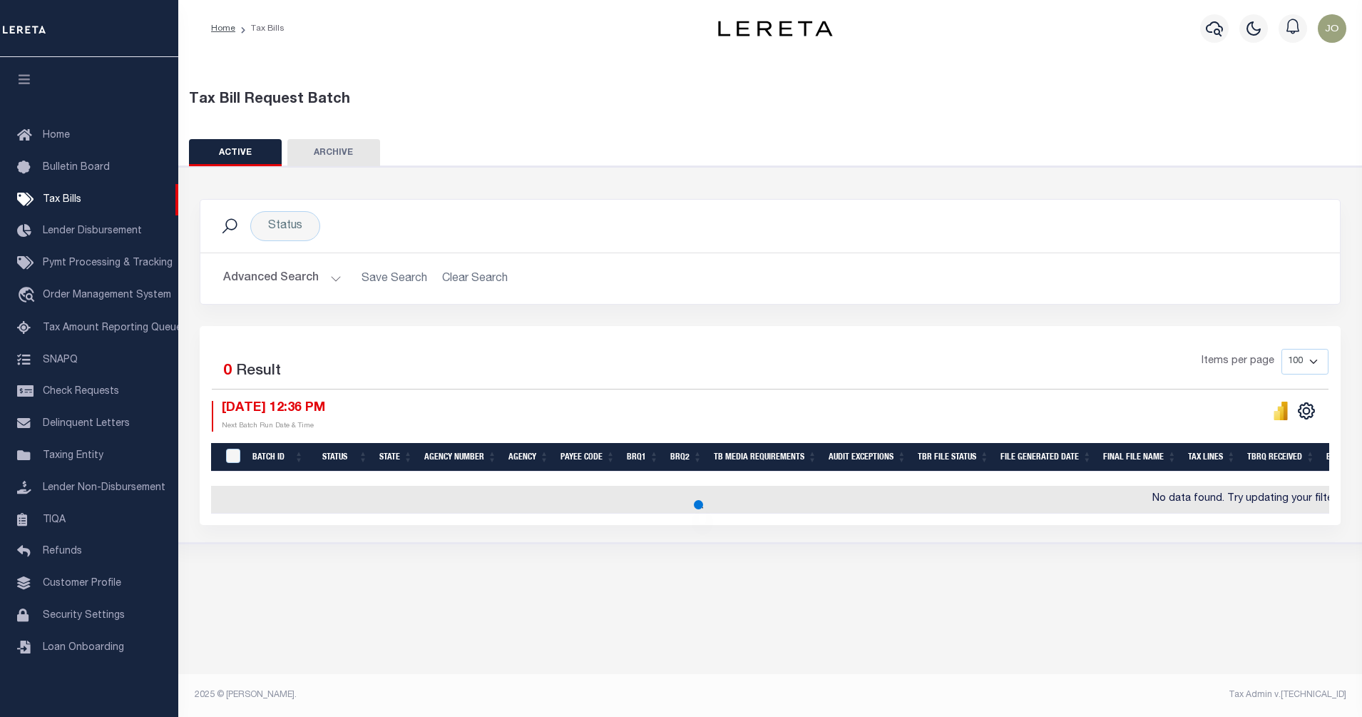
click at [1288, 410] on button at bounding box center [1280, 411] width 29 height 20
click at [1276, 416] on icon "" at bounding box center [1276, 415] width 6 height 9
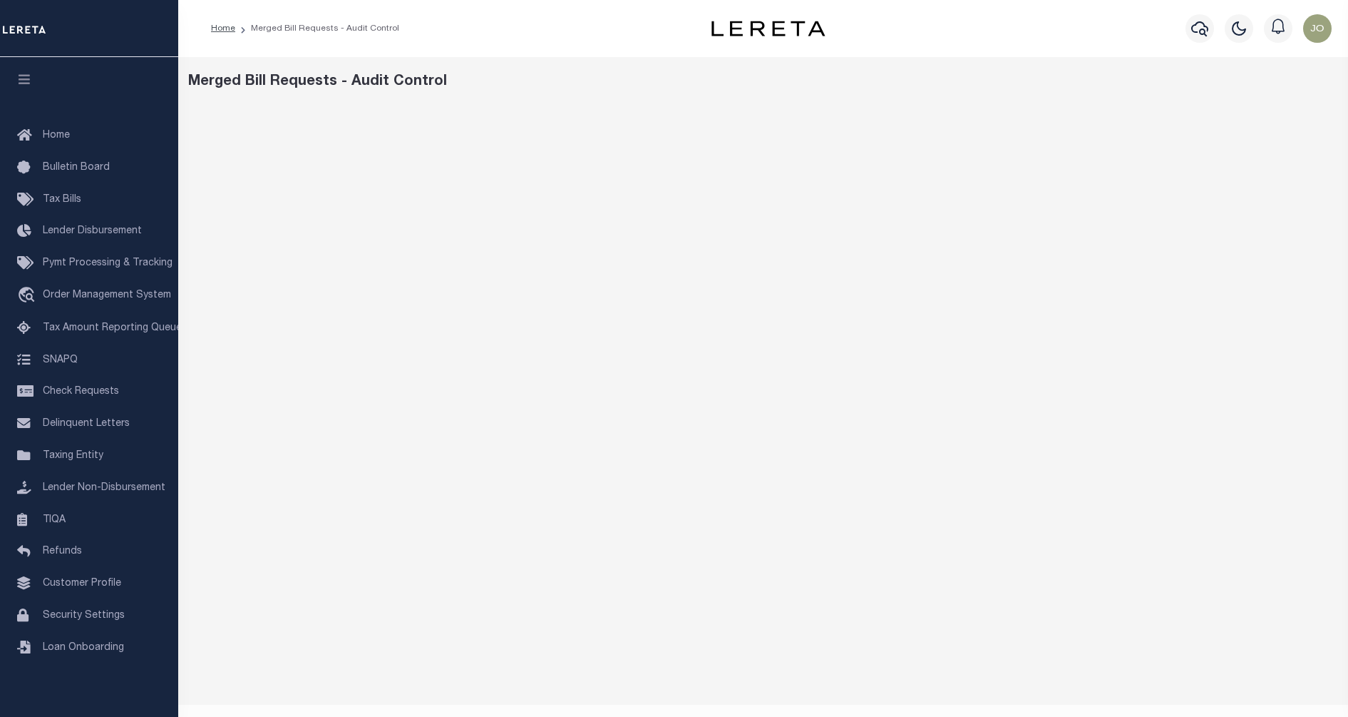
click at [1110, 103] on div "Merged Bill Requests - Audit Control" at bounding box center [763, 402] width 1170 height 690
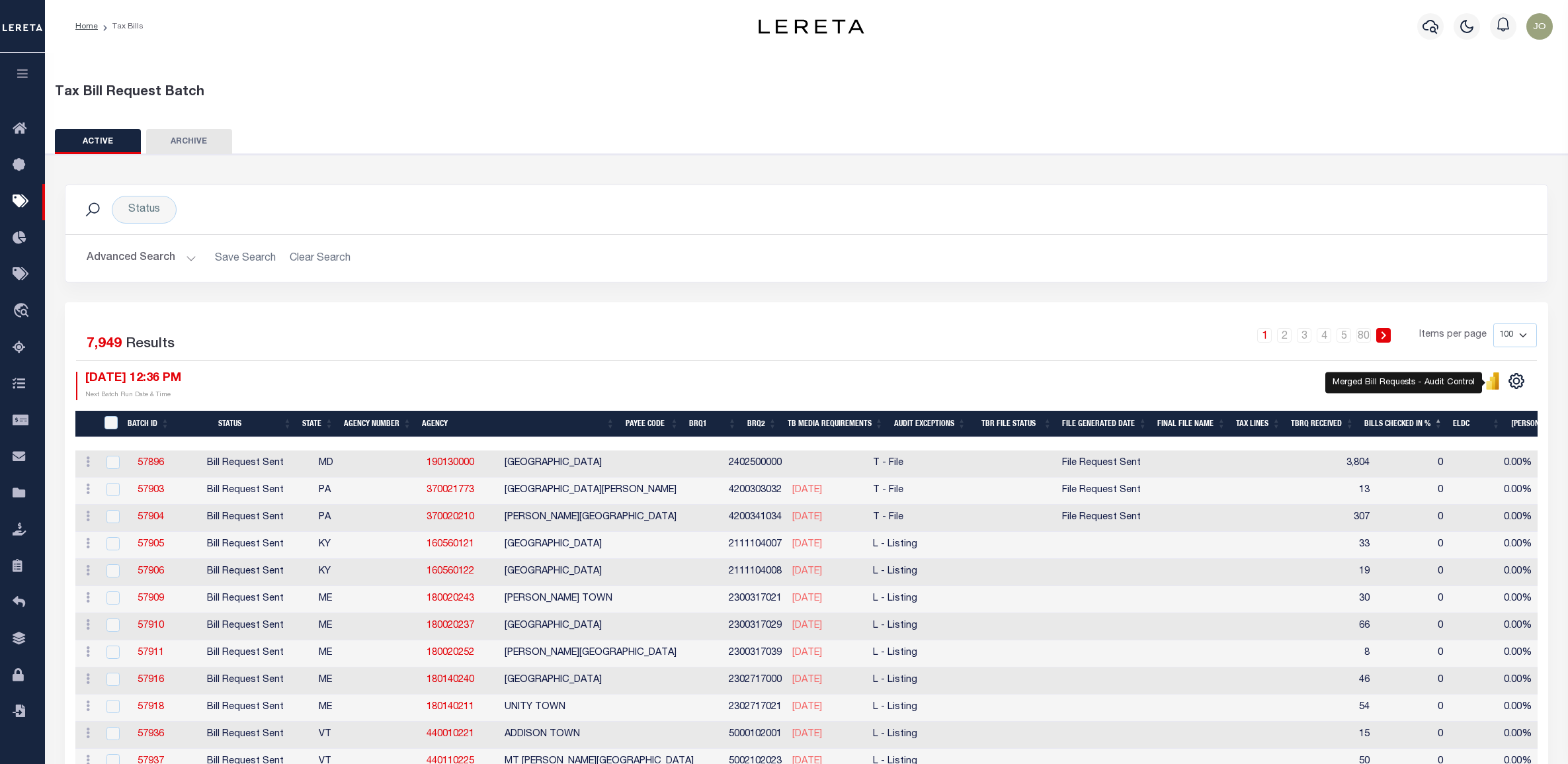
select select
click at [163, 251] on button "Advanced Search" at bounding box center [141, 259] width 109 height 26
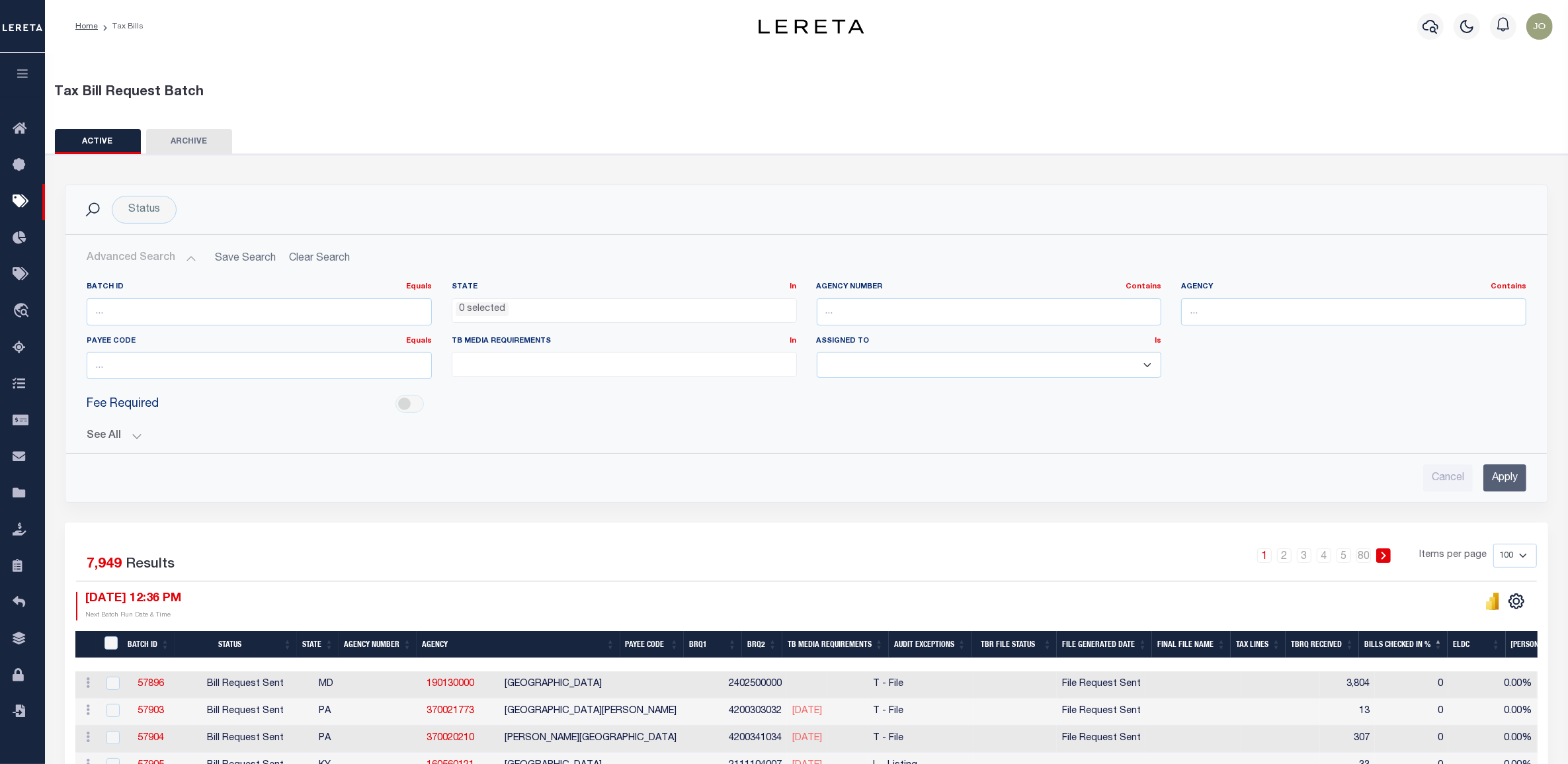
click at [179, 258] on button "Advanced Search" at bounding box center [141, 259] width 109 height 26
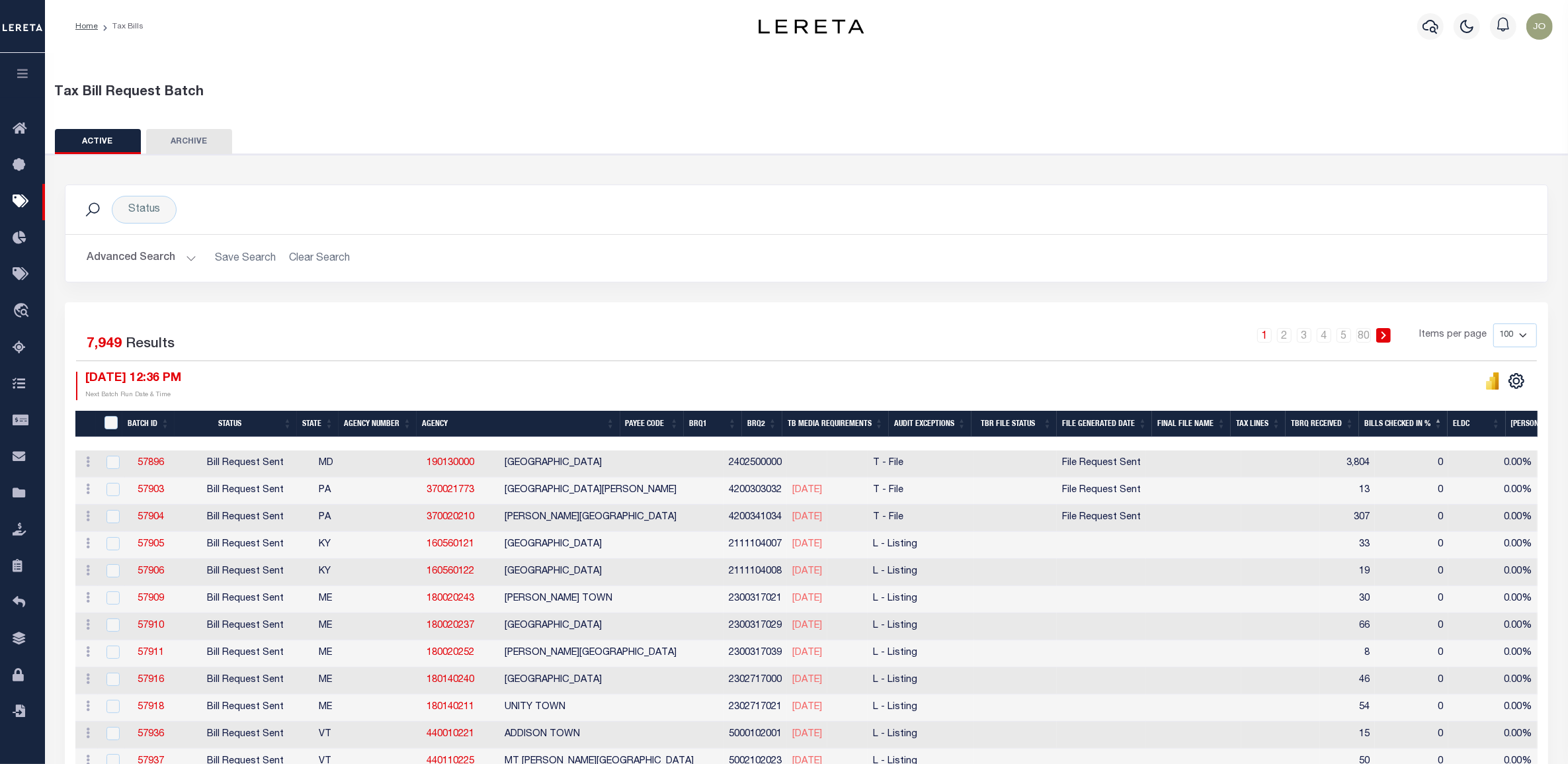
click at [179, 258] on button "Advanced Search" at bounding box center [141, 259] width 109 height 26
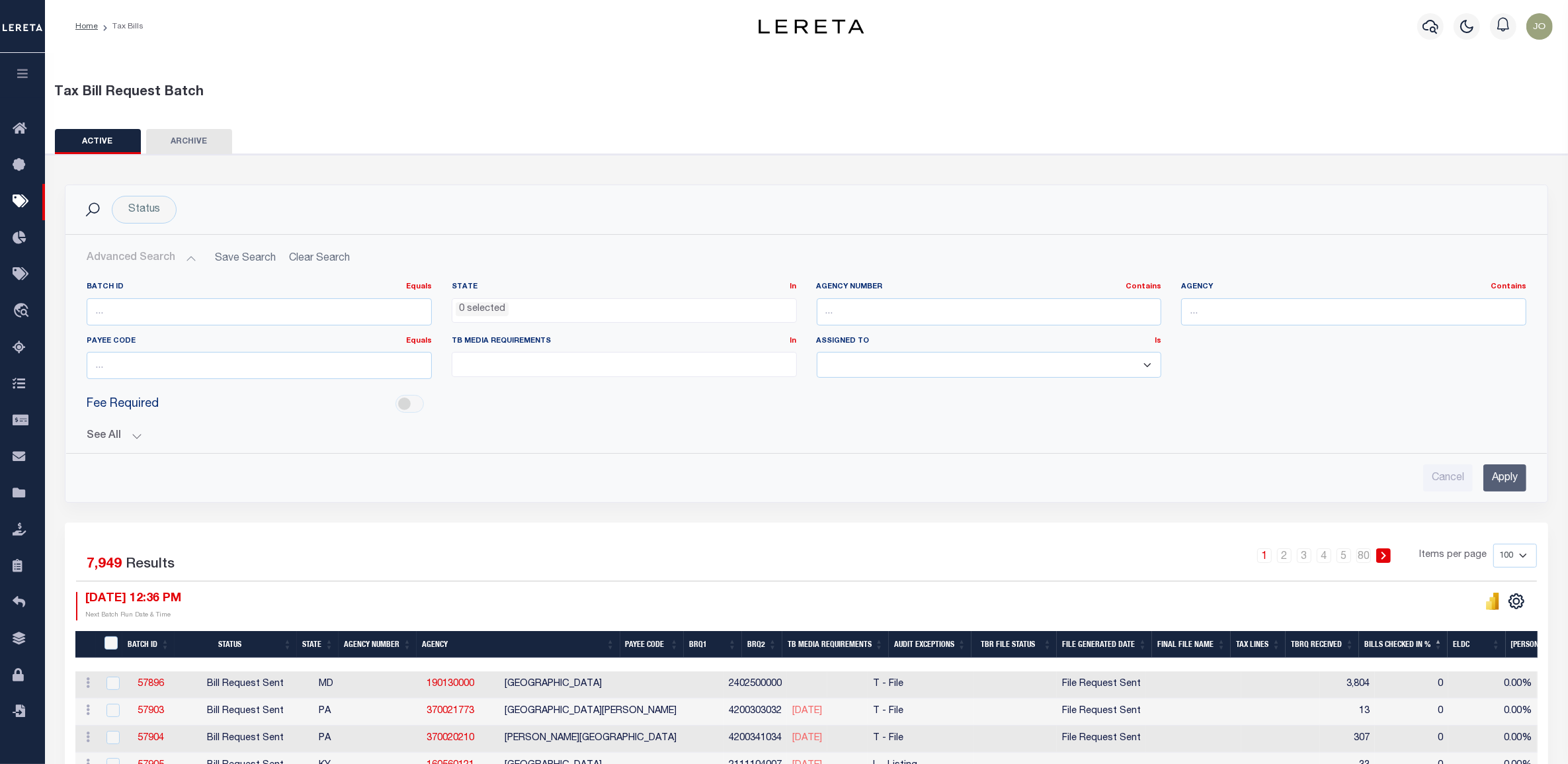
click at [769, 317] on span "0 selected" at bounding box center [624, 311] width 345 height 25
click at [1103, 375] on select "Aakash Patel Adrian Garin Agustin Fernandez Agustin Maturino Ahmad Darwish Ajay…" at bounding box center [990, 365] width 345 height 26
click at [1207, 366] on div "Batch ID Equals Equals Is Not Equal To Is Greater Than Is Less Than State In In…" at bounding box center [807, 336] width 1460 height 108
click at [1211, 368] on div "Batch ID Equals Equals Is Not Equal To Is Greater Than Is Less Than State In In…" at bounding box center [807, 336] width 1460 height 108
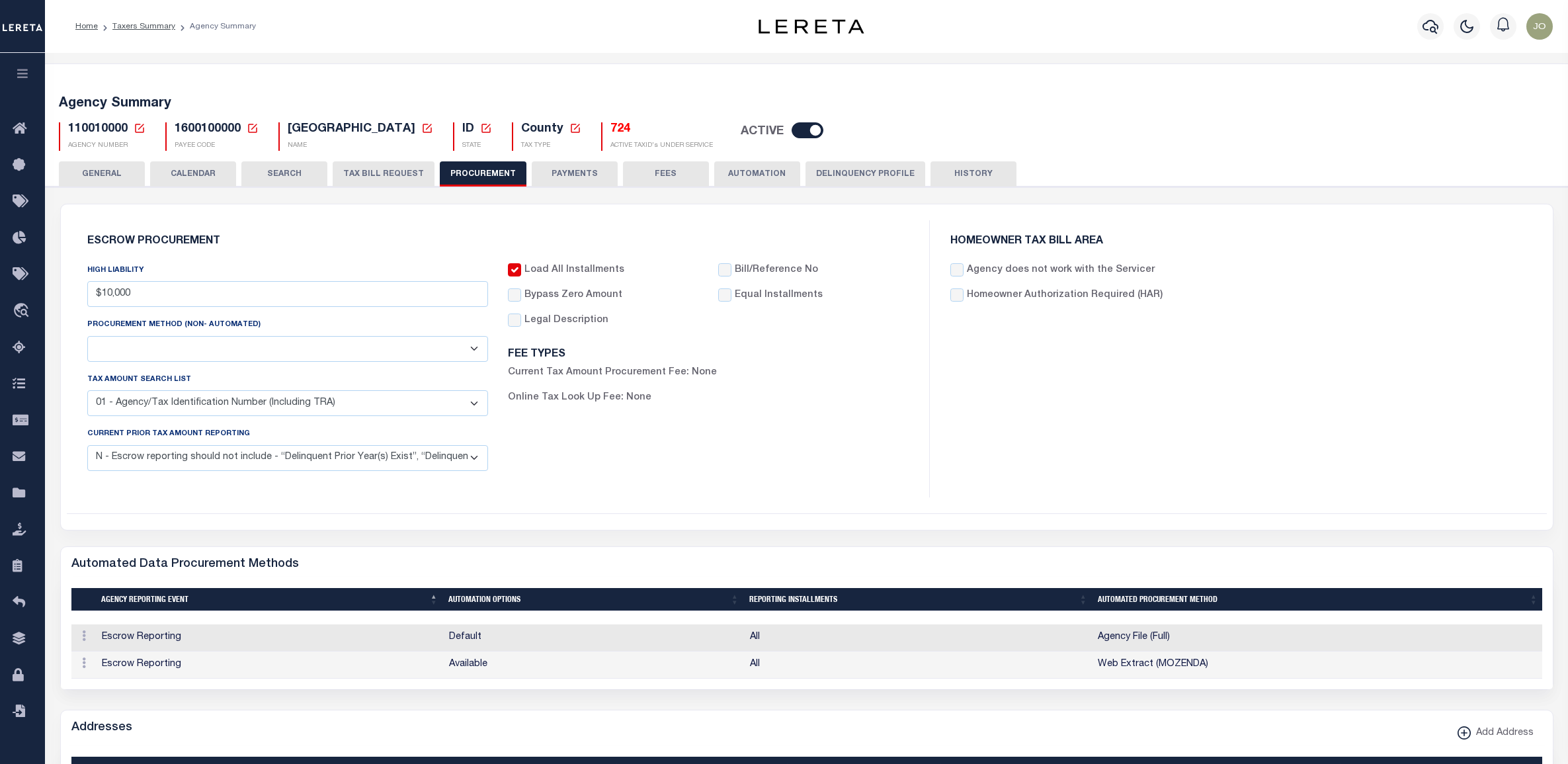
select select "1"
select select "4"
click at [19, 74] on icon "button" at bounding box center [22, 73] width 15 height 12
